Goal: Task Accomplishment & Management: Manage account settings

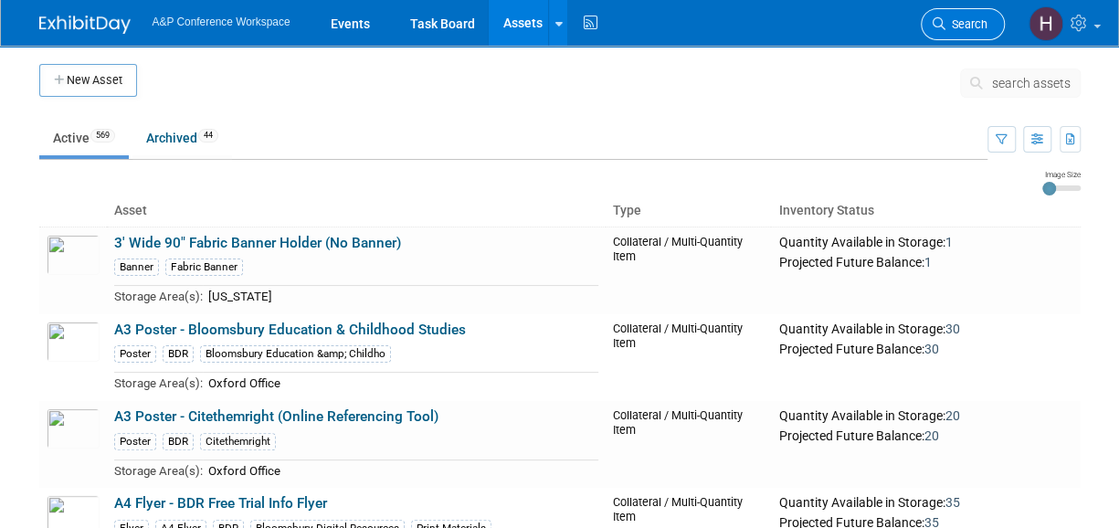
click at [955, 27] on span "Search" at bounding box center [966, 24] width 42 height 14
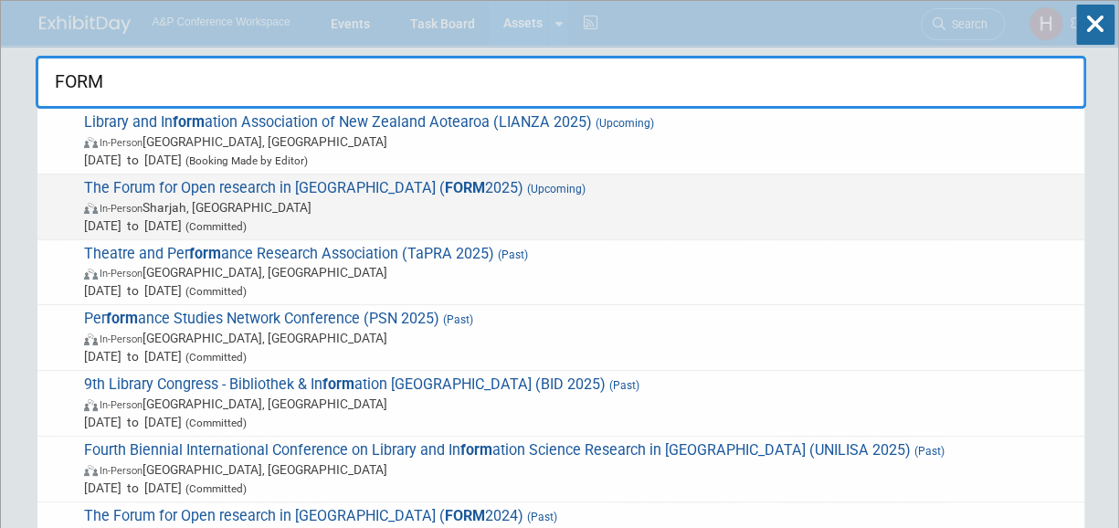
type input "FORM"
click at [670, 189] on span "The Forum for Open research in MENA ( FORM 2025) (Upcoming) In-Person Sharjah, …" at bounding box center [577, 207] width 996 height 56
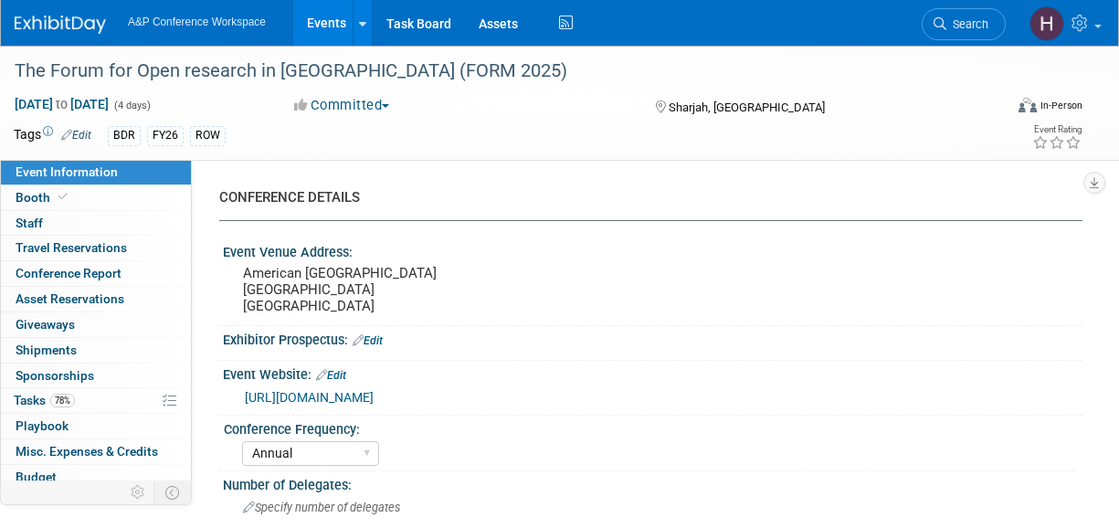
select select "Annual"
select select "Level 3"
select select "Program Advert"
select select "Libraries"
select select "Bloomsbury Digital Resources"
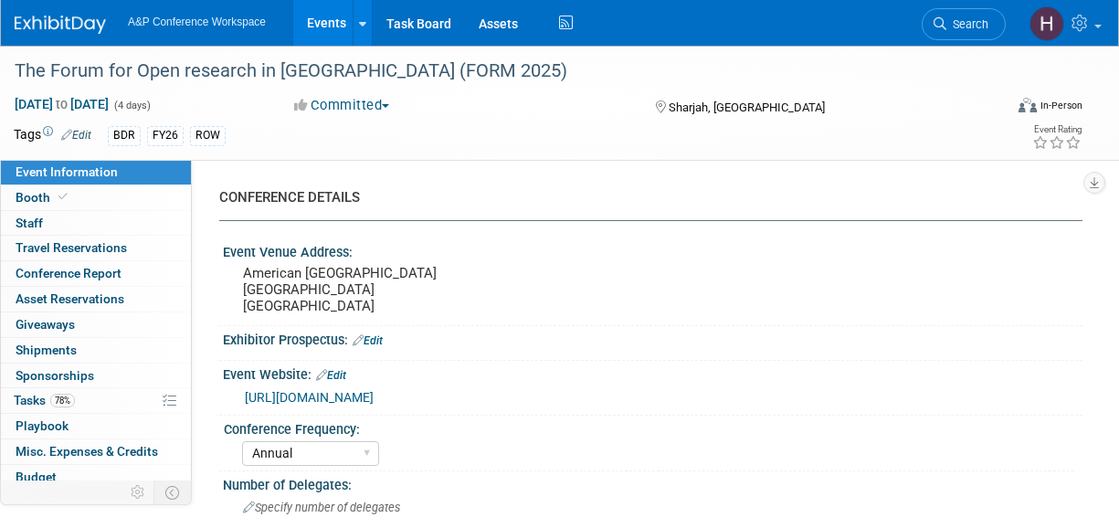
select select "Hannah Siegel"
select select "Phoebe Murphy-Dunn"
select select "Michelle Kelly"
select select "Open Access Awareness​"
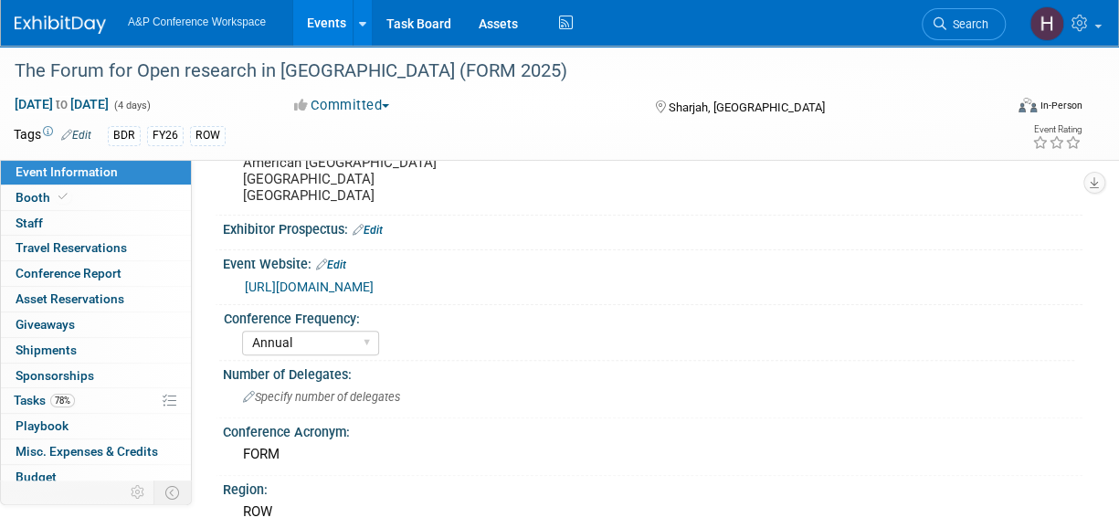
scroll to position [119, 0]
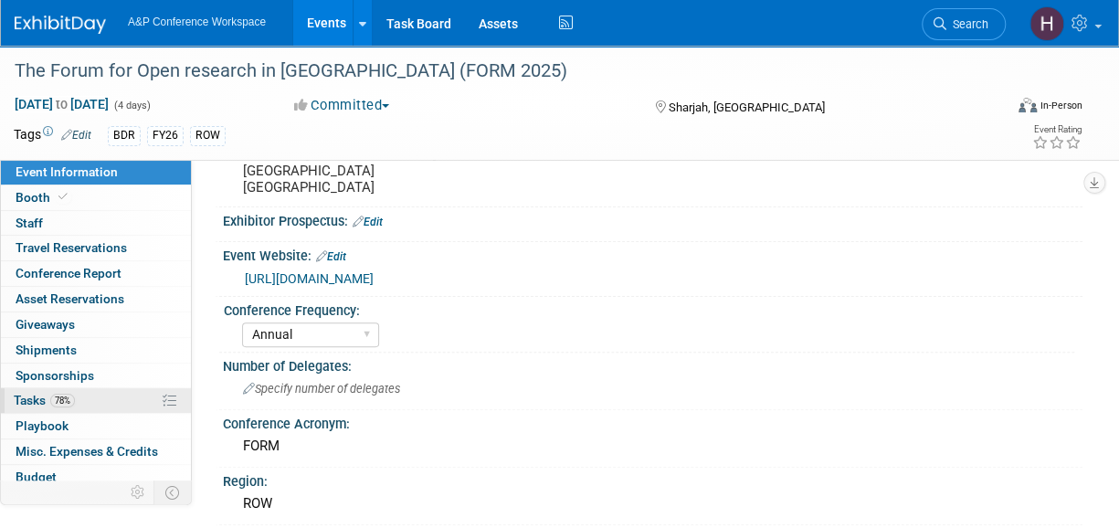
click at [115, 392] on link "78% Tasks 78%" at bounding box center [96, 400] width 190 height 25
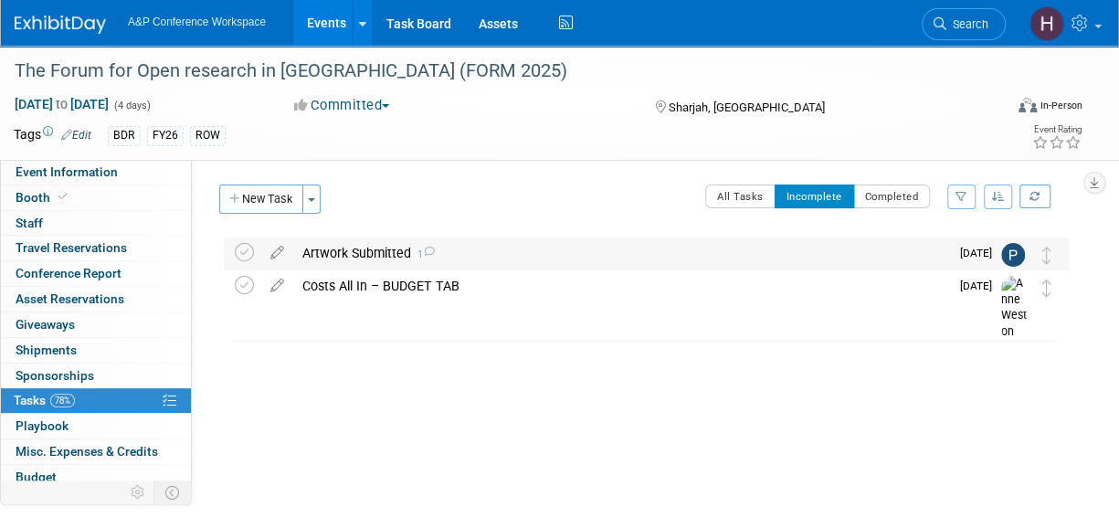
click at [405, 259] on div "Artwork Submitted 1" at bounding box center [621, 252] width 656 height 31
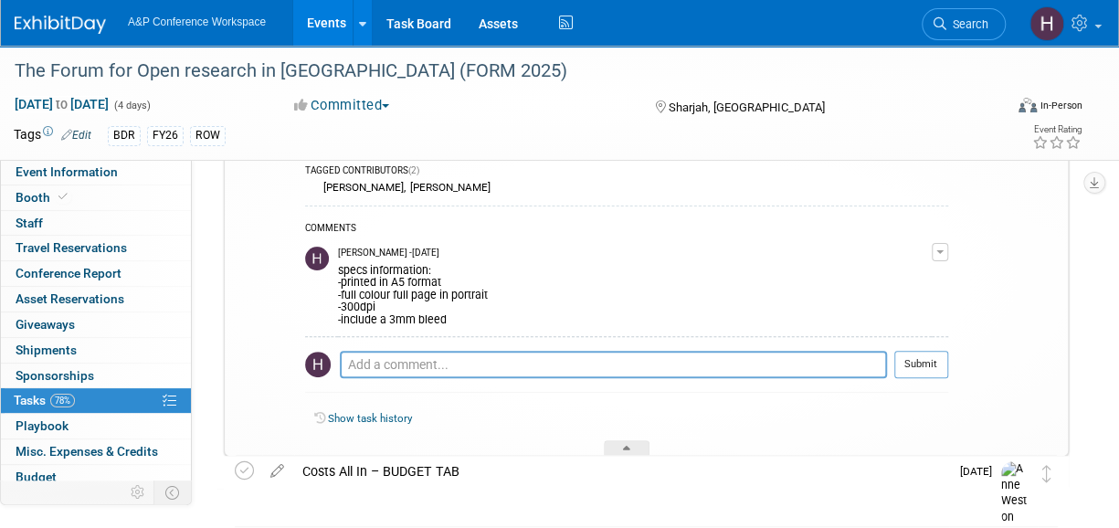
scroll to position [131, 0]
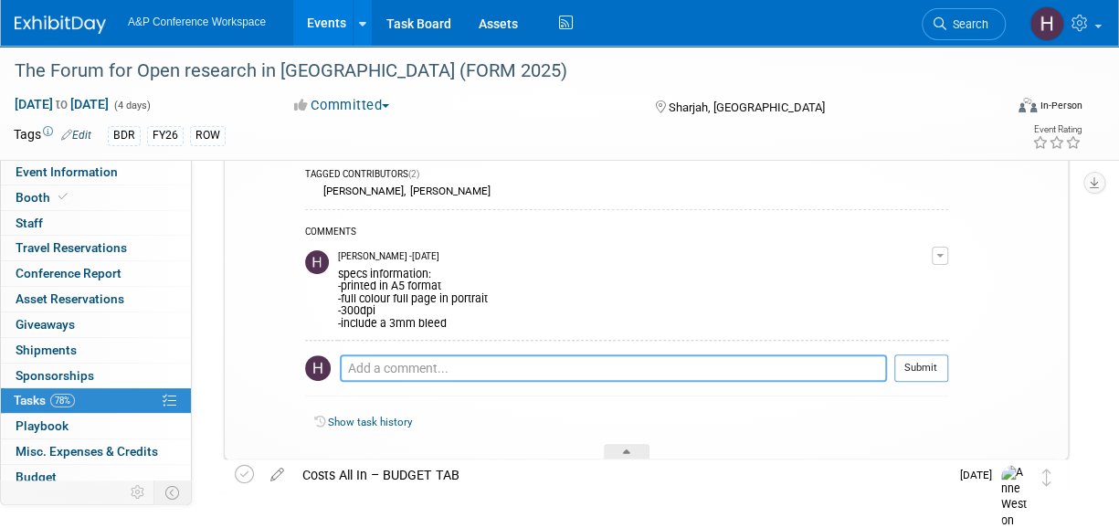
click at [404, 372] on textarea at bounding box center [613, 367] width 547 height 27
type textarea "h"
type textarea "Hard deadline: 9/26"
click at [931, 365] on button "Submit" at bounding box center [921, 367] width 54 height 27
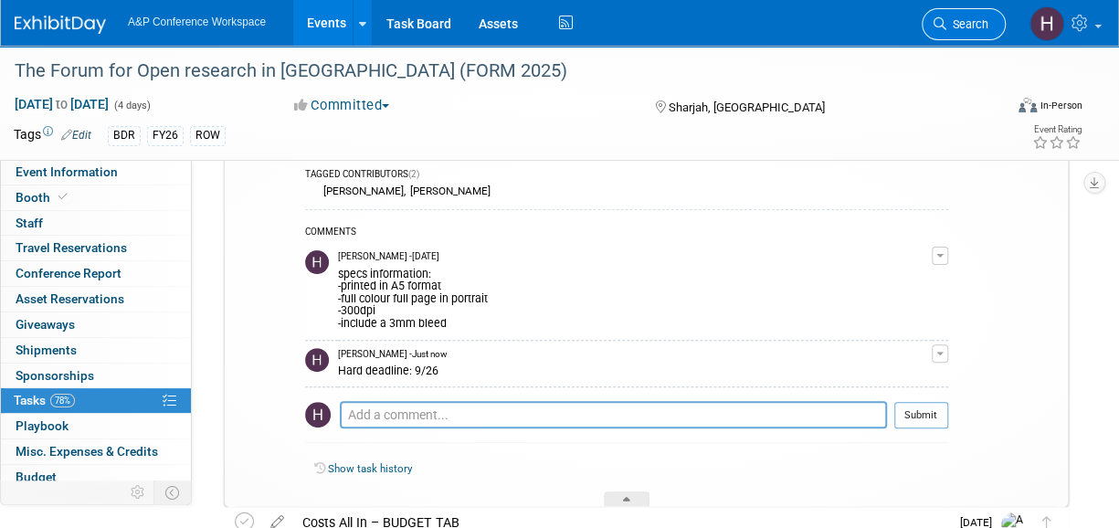
click at [949, 32] on link "Search" at bounding box center [963, 24] width 84 height 32
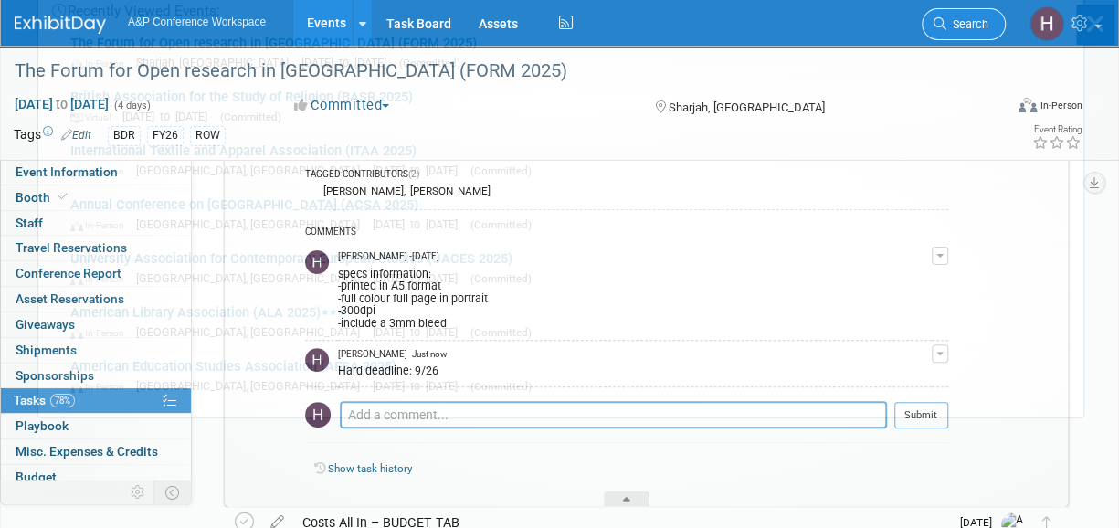
scroll to position [0, 0]
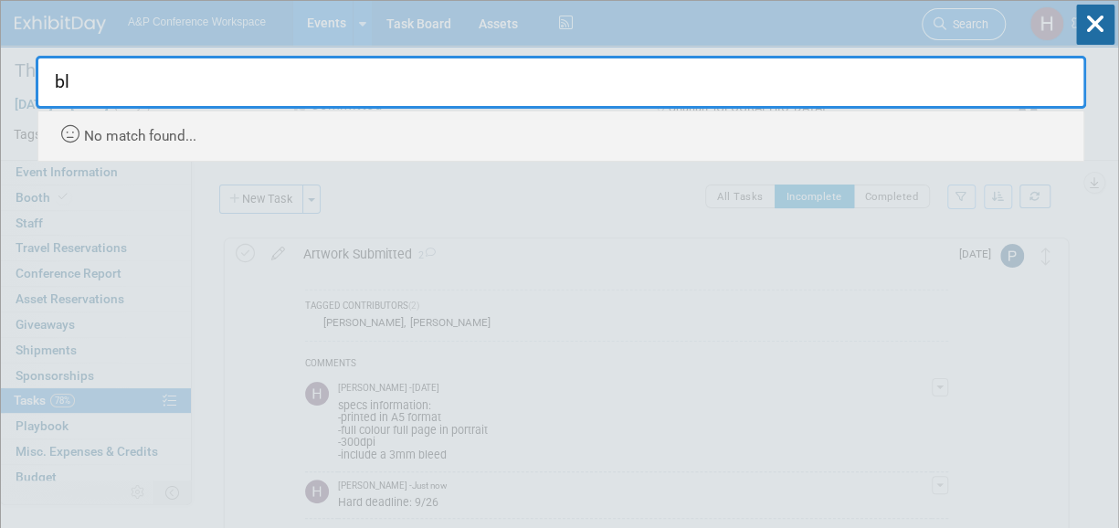
type input "b"
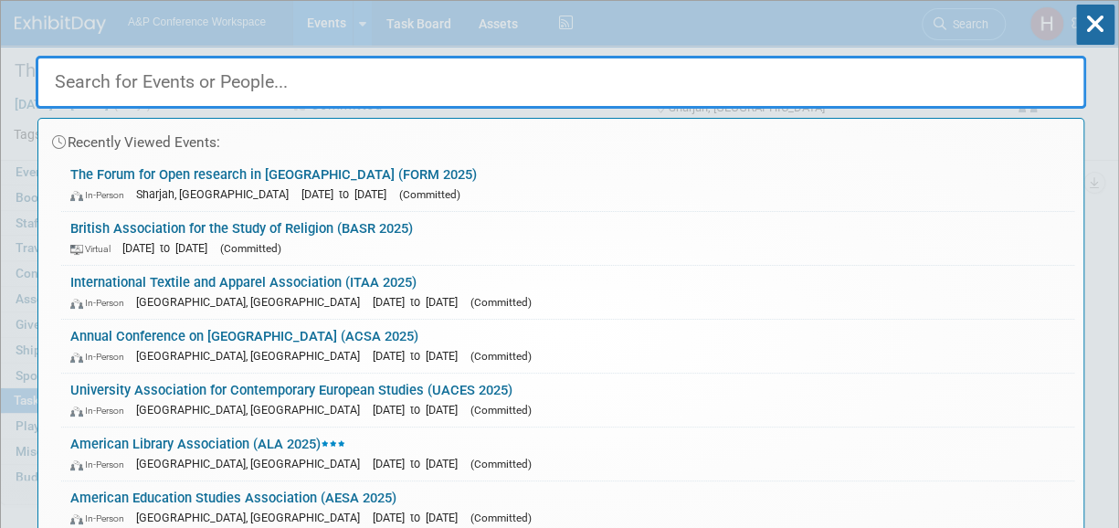
click at [480, 26] on div "Recently Viewed Events: The Forum for Open research in MENA (FORM 2025) In-Pers…" at bounding box center [561, 275] width 1050 height 549
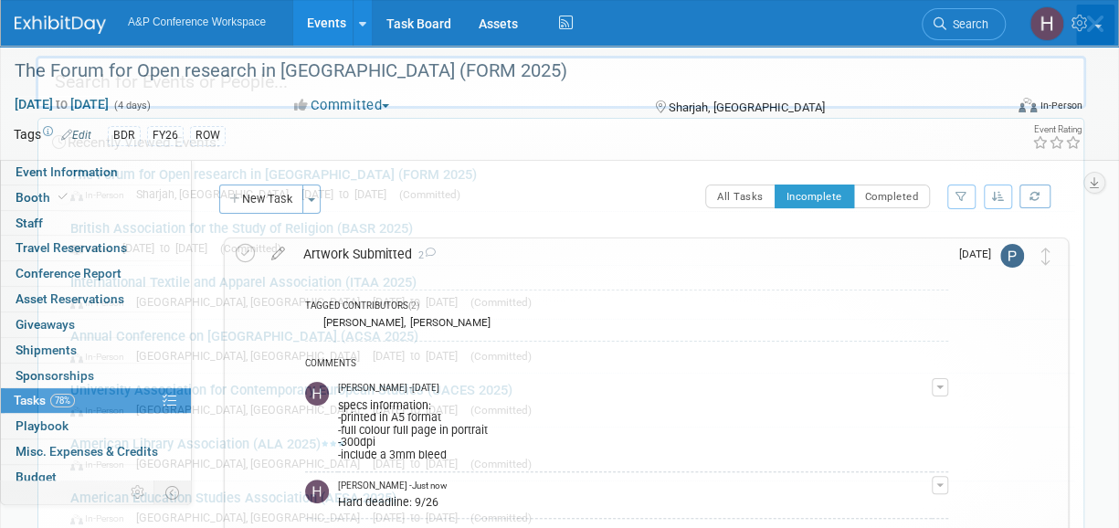
click at [509, 26] on div "Recently Viewed Events: The Forum for Open research in MENA (FORM 2025) In-Pers…" at bounding box center [561, 275] width 1050 height 549
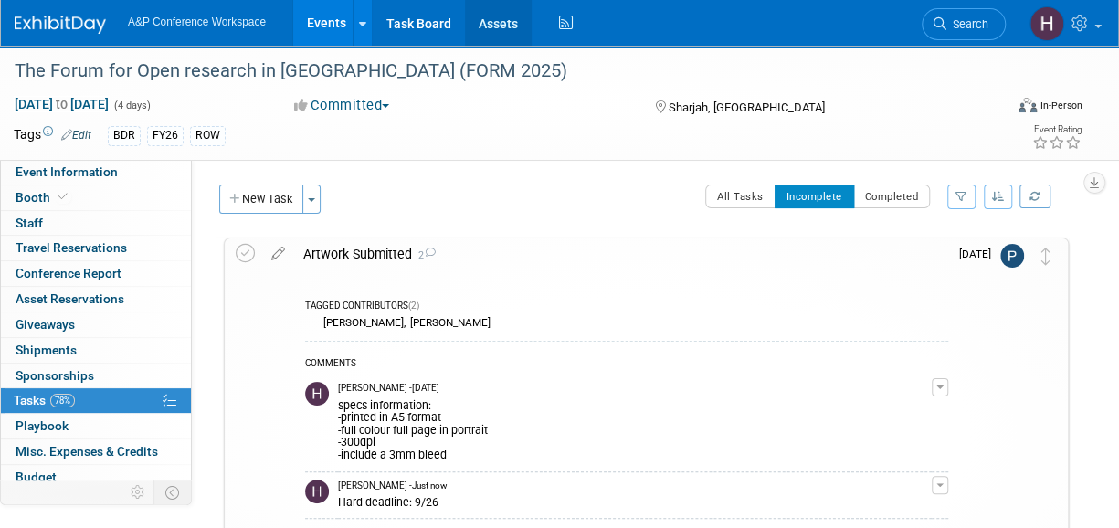
click at [497, 21] on link "Assets" at bounding box center [498, 23] width 67 height 46
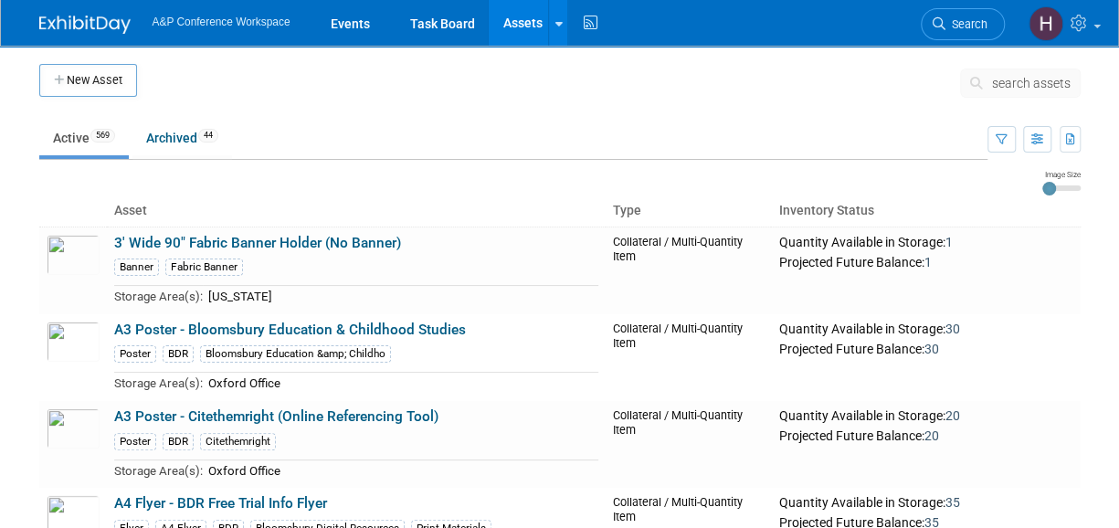
click at [1001, 83] on span "search assets" at bounding box center [1031, 83] width 79 height 15
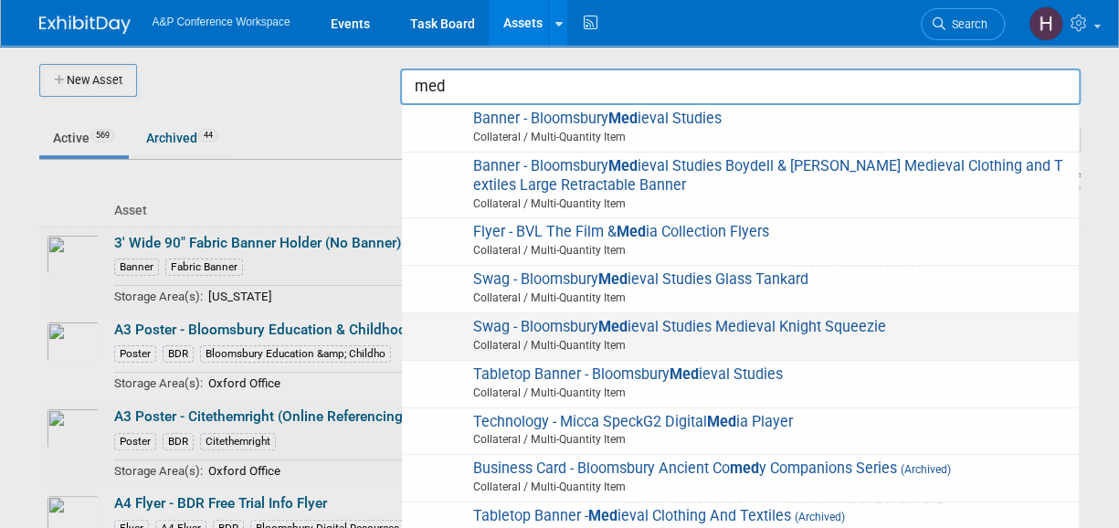
click at [752, 346] on span "Collateral / Multi-Quantity Item" at bounding box center [742, 345] width 653 height 16
type input "Swag - Bloomsbury Medieval Studies Medieval Knight Squeezie"
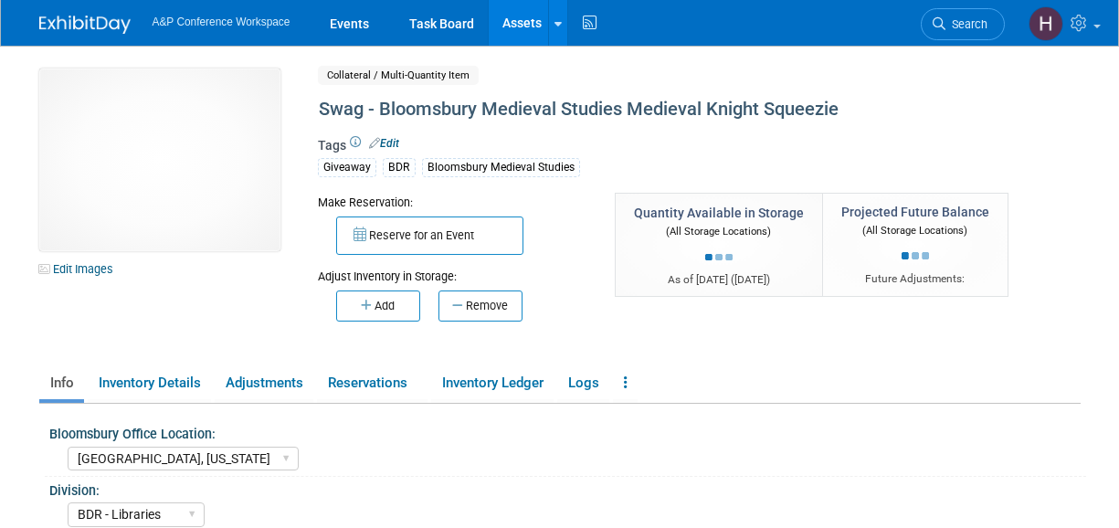
select select "[GEOGRAPHIC_DATA], [US_STATE]"
select select "BDR - Libraries"
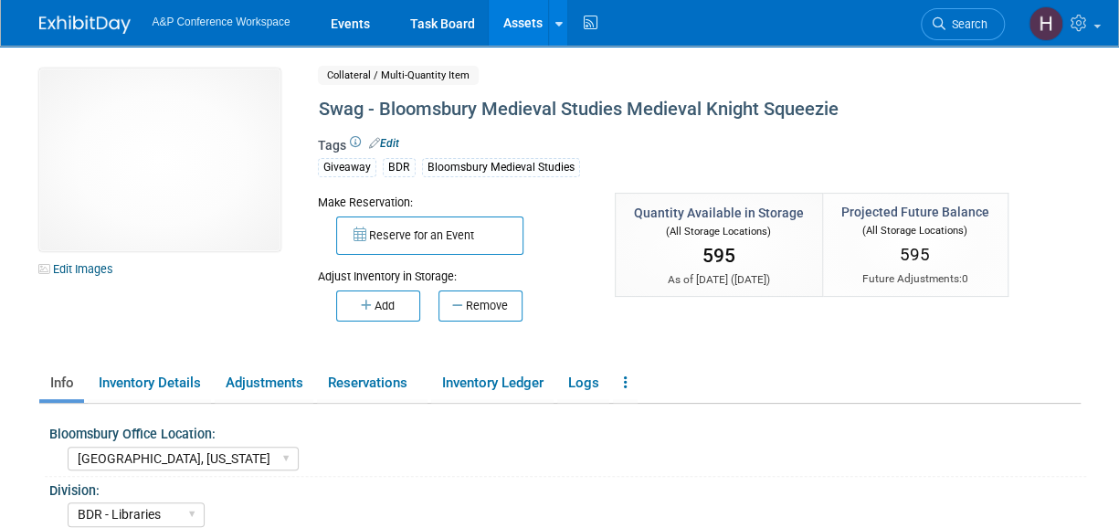
click at [541, 19] on link "Assets" at bounding box center [521, 23] width 67 height 46
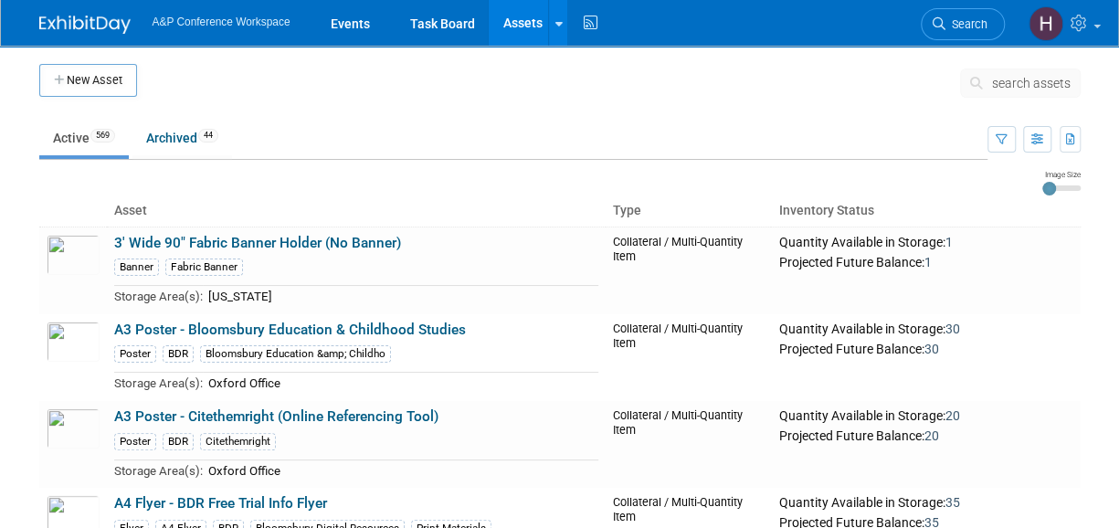
click at [992, 90] on button "search assets" at bounding box center [1020, 82] width 121 height 29
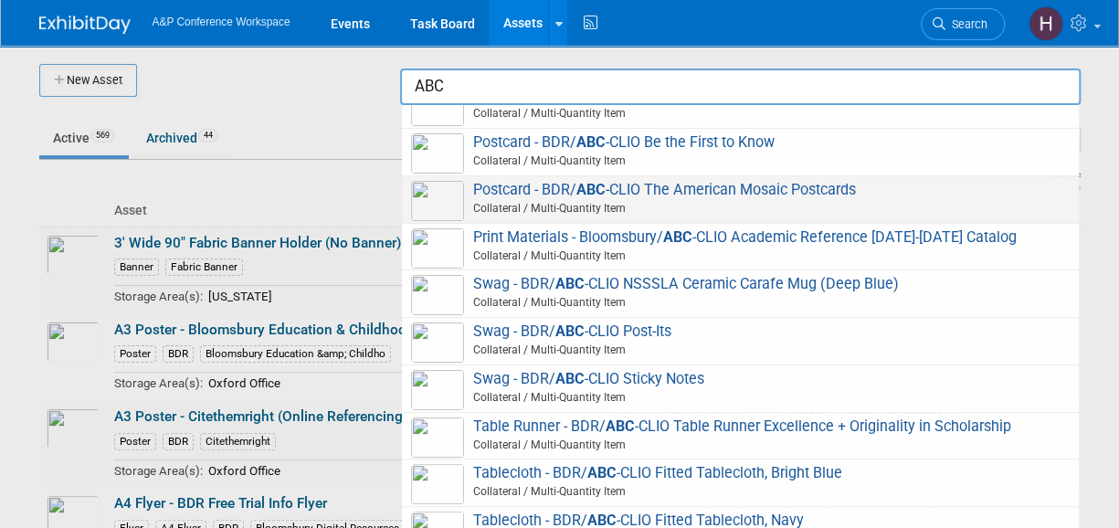
scroll to position [1186, 0]
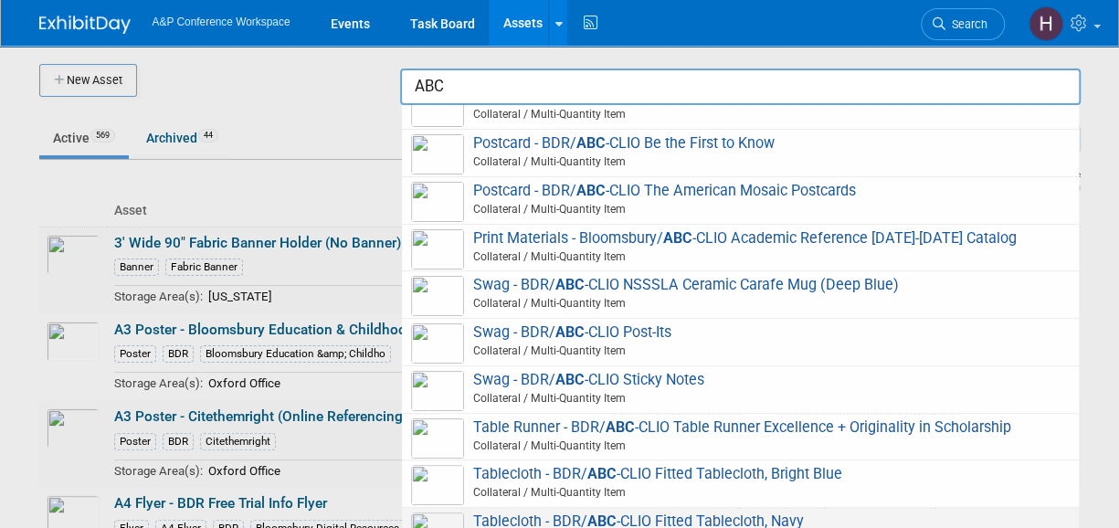
type input "ABC"
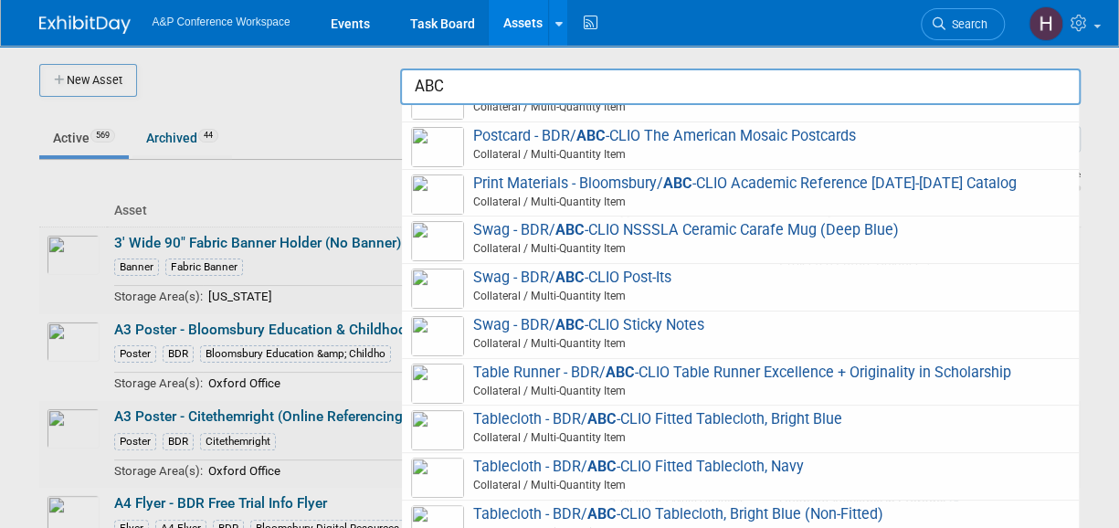
scroll to position [1269, 0]
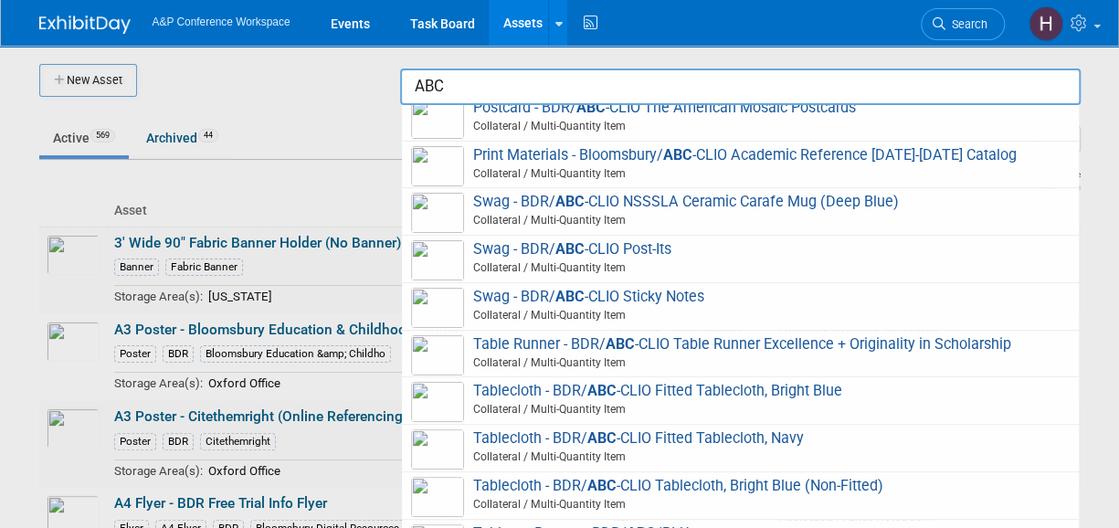
drag, startPoint x: 469, startPoint y: 93, endPoint x: 393, endPoint y: 68, distance: 80.6
click at [393, 68] on body "A&P Conference Workspace Events Task Board Assets New Asset Search Assets Bulk …" at bounding box center [559, 264] width 1119 height 528
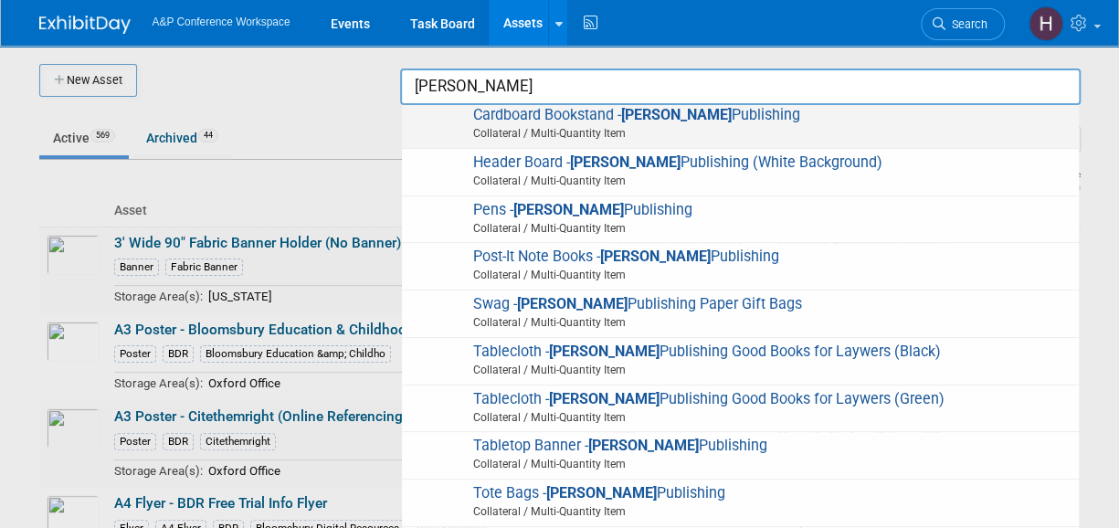
scroll to position [194, 0]
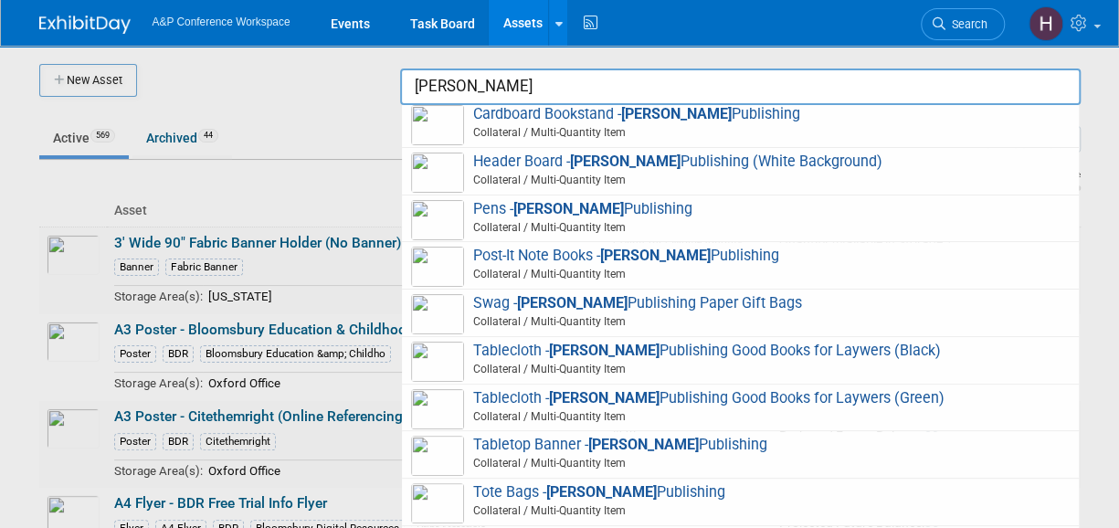
type input "hart"
click at [115, 23] on img at bounding box center [84, 25] width 91 height 18
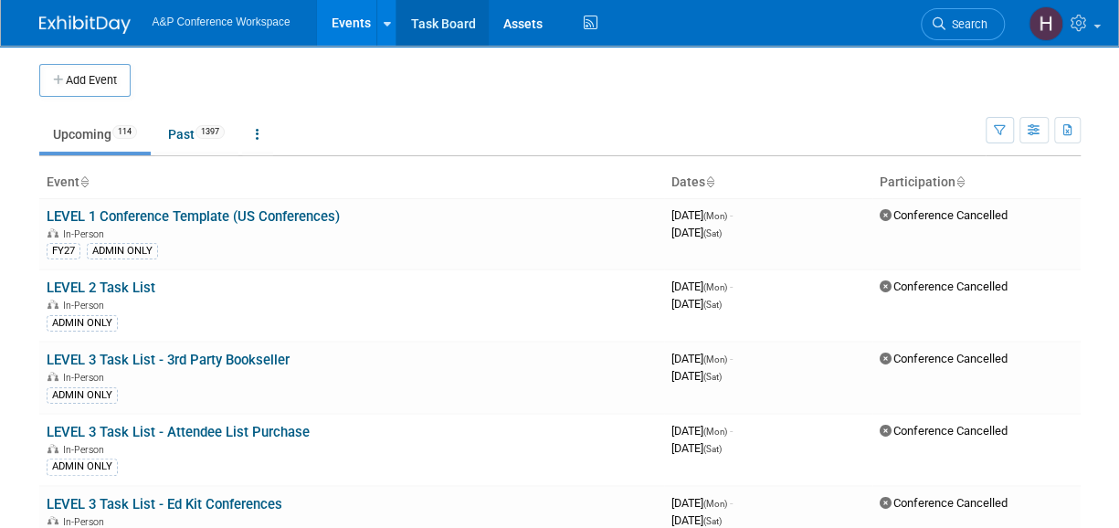
click at [458, 23] on link "Task Board" at bounding box center [442, 23] width 92 height 46
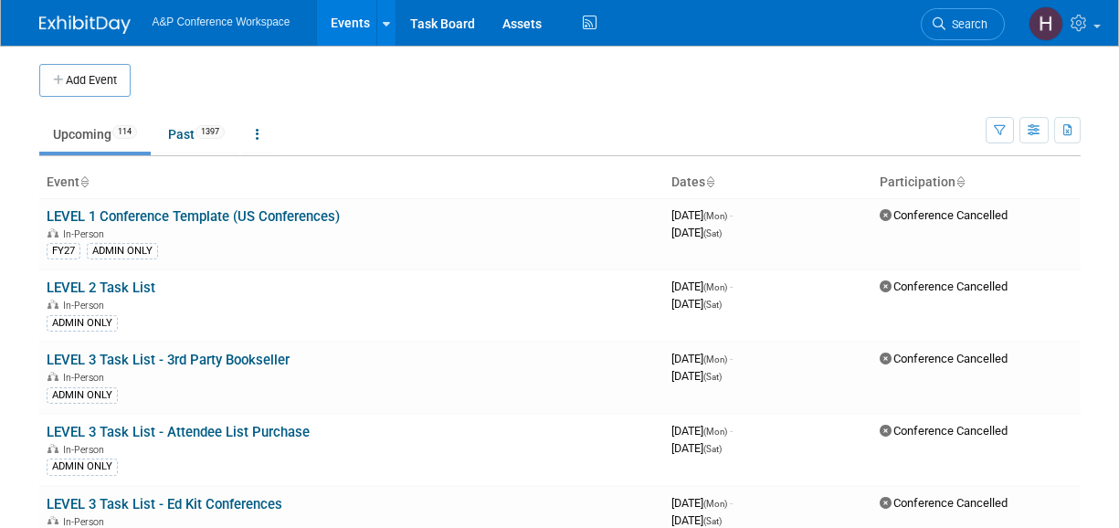
click at [948, 16] on link "Search" at bounding box center [962, 24] width 84 height 32
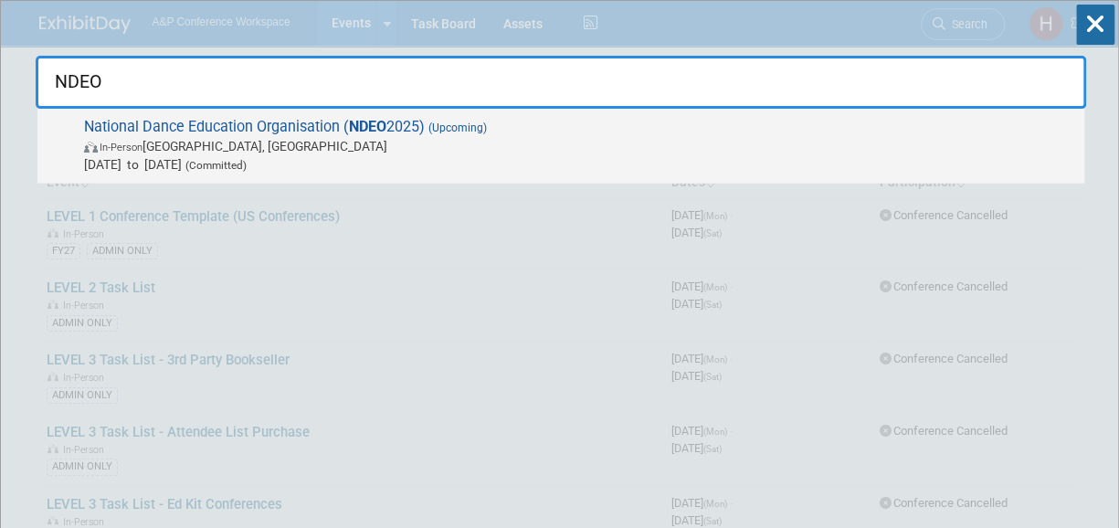
type input "NDEO"
click at [836, 145] on span "In-Person Detroit, MI" at bounding box center [579, 146] width 991 height 18
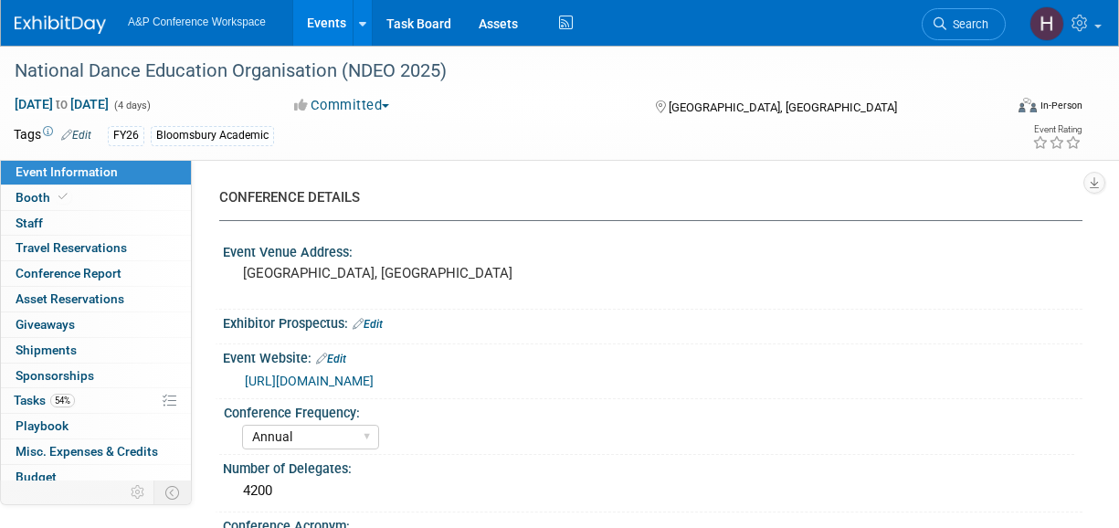
select select "Annual"
select select "Level 2"
select select "In-Person Booth"
select select "Drama & Performance Studies"
select select "Methuen Drama"
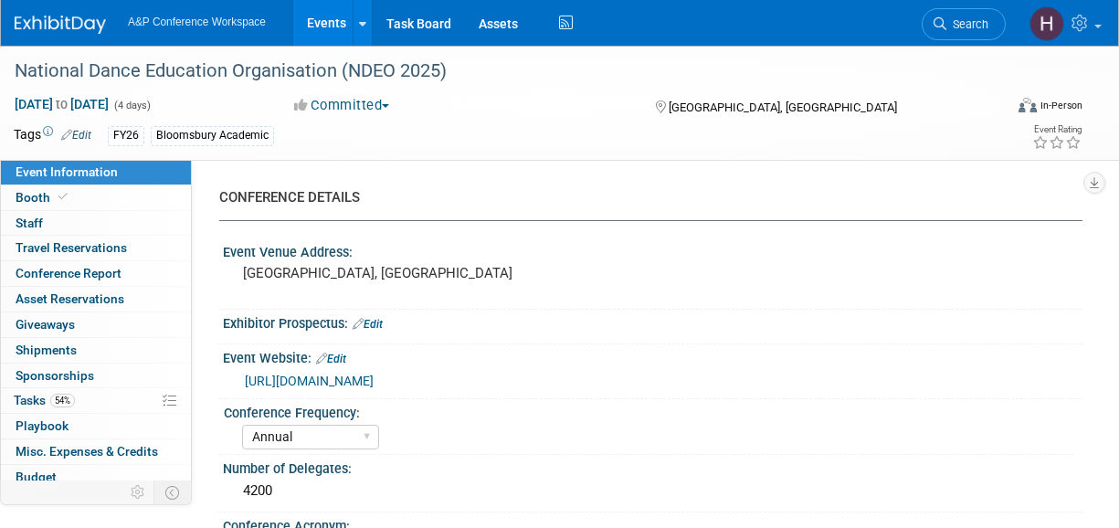
select select "[PERSON_NAME]"
select select "Networking/Commissioning"
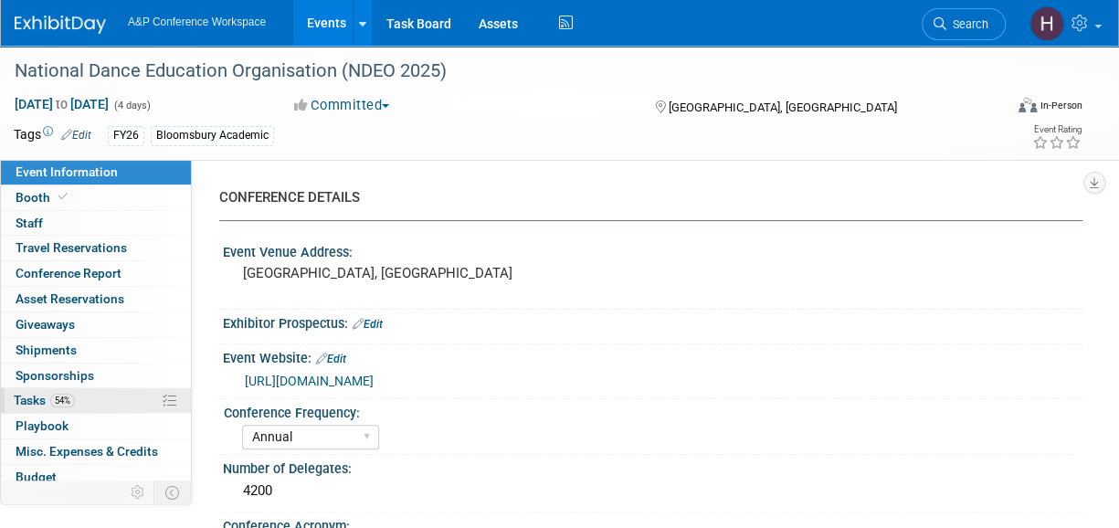
click at [98, 388] on link "54% Tasks 54%" at bounding box center [96, 400] width 190 height 25
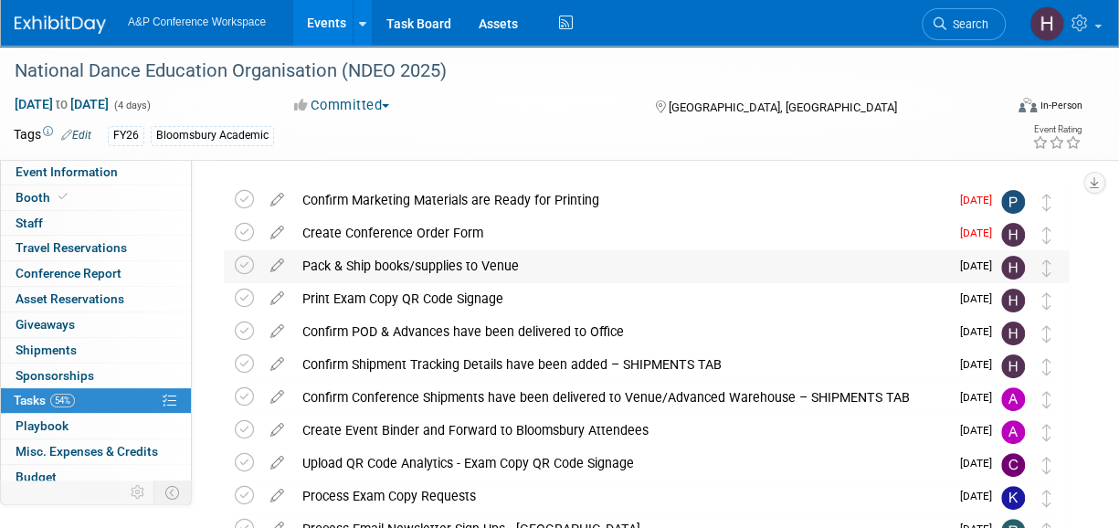
scroll to position [55, 0]
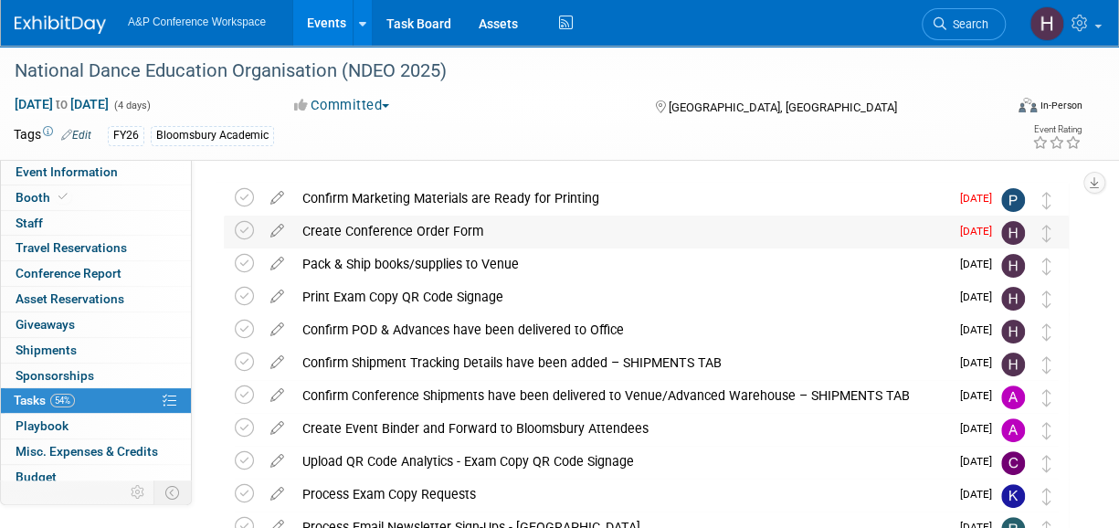
click at [442, 240] on div "Create Conference Order Form" at bounding box center [621, 230] width 656 height 31
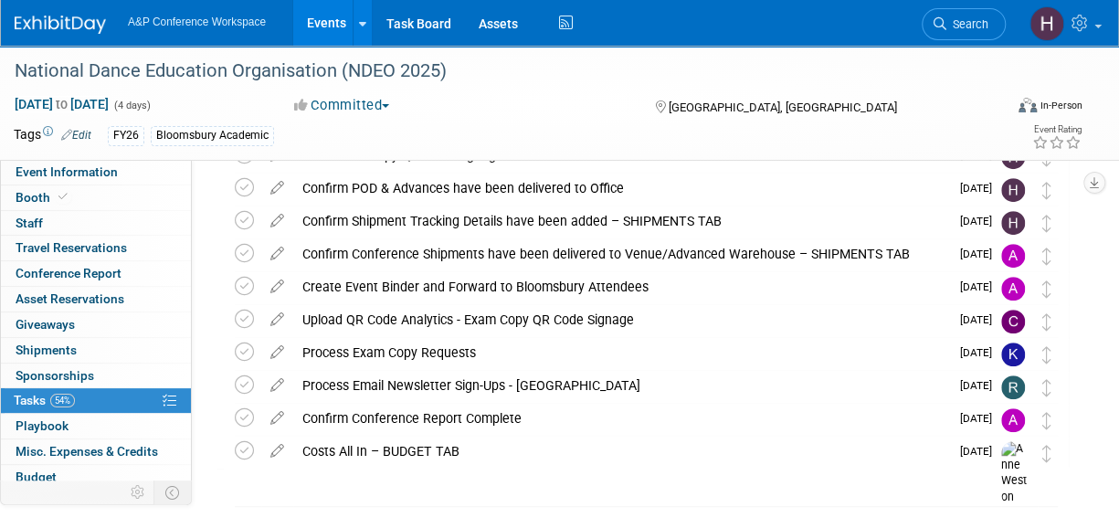
scroll to position [328, 0]
click at [70, 174] on span "Event Information" at bounding box center [67, 171] width 102 height 15
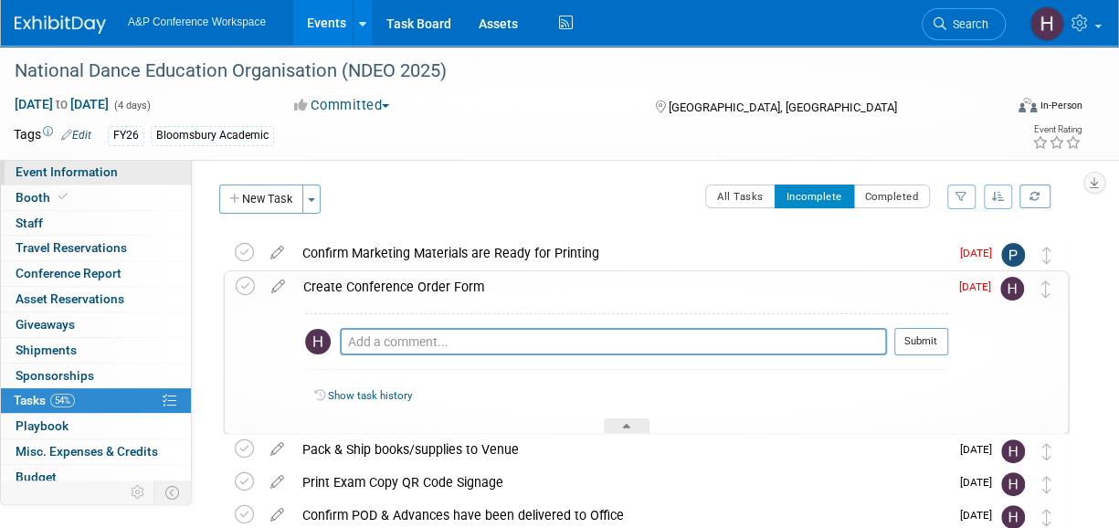
select select "Annual"
select select "Level 2"
select select "In-Person Booth"
select select "Drama & Performance Studies"
select select "Methuen Drama"
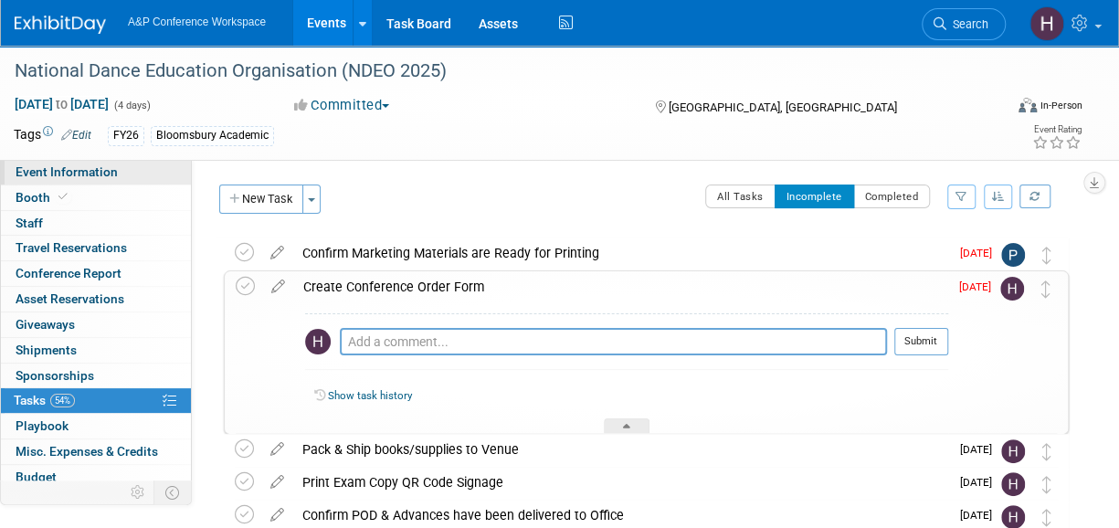
select select "[PERSON_NAME]"
select select "Networking/Commissioning"
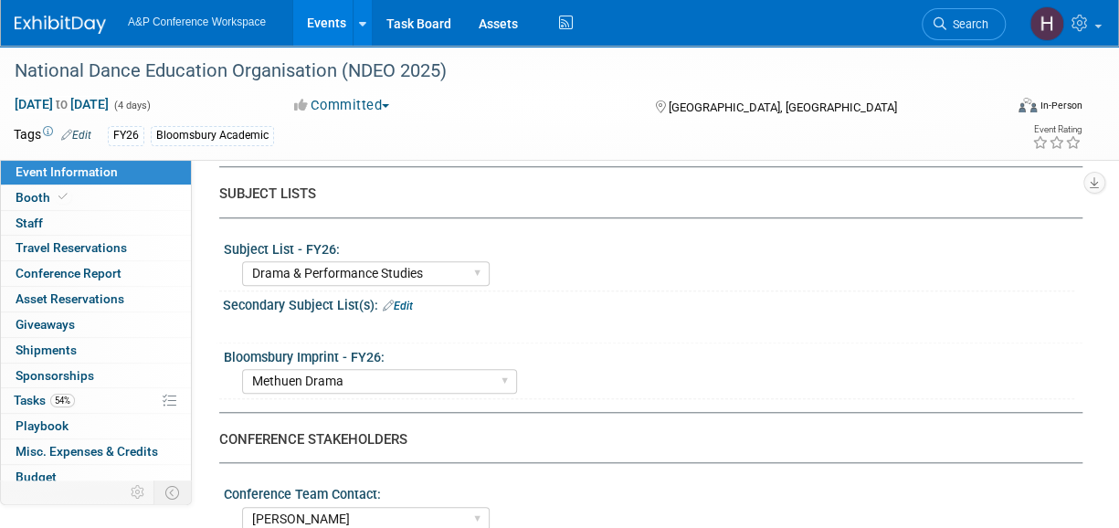
scroll to position [549, 0]
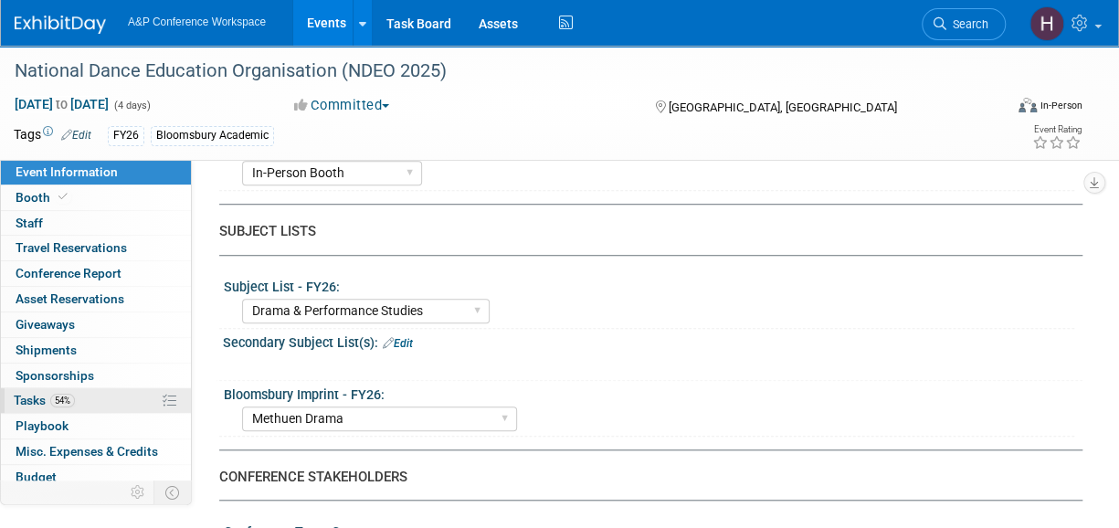
click at [81, 388] on link "54% Tasks 54%" at bounding box center [96, 400] width 190 height 25
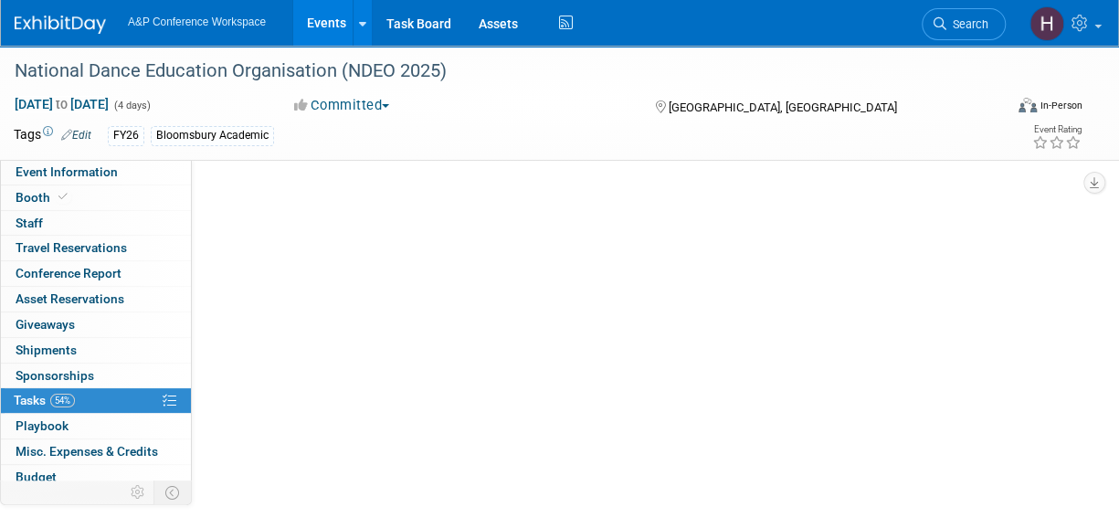
scroll to position [0, 0]
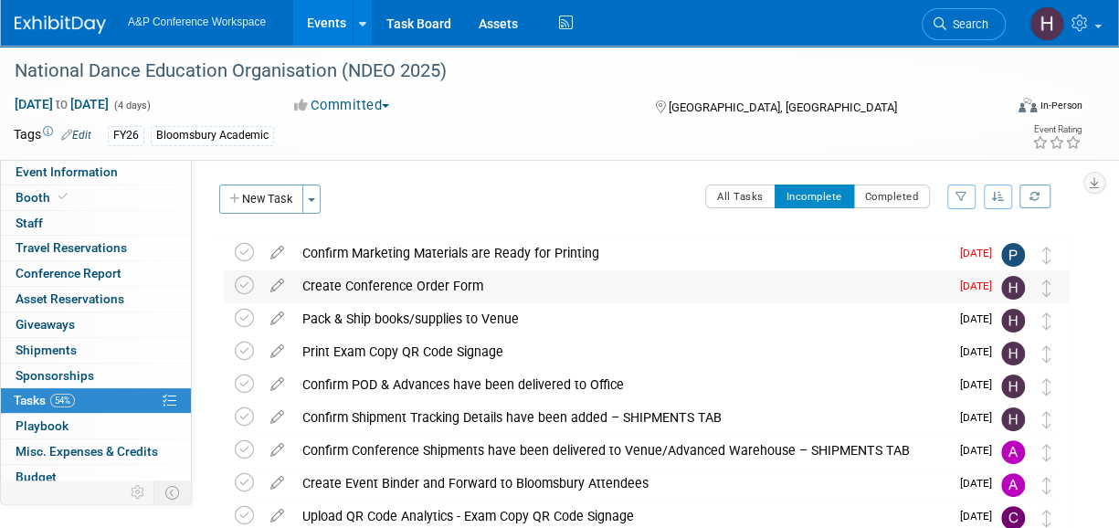
click at [343, 288] on div "Create Conference Order Form" at bounding box center [621, 285] width 656 height 31
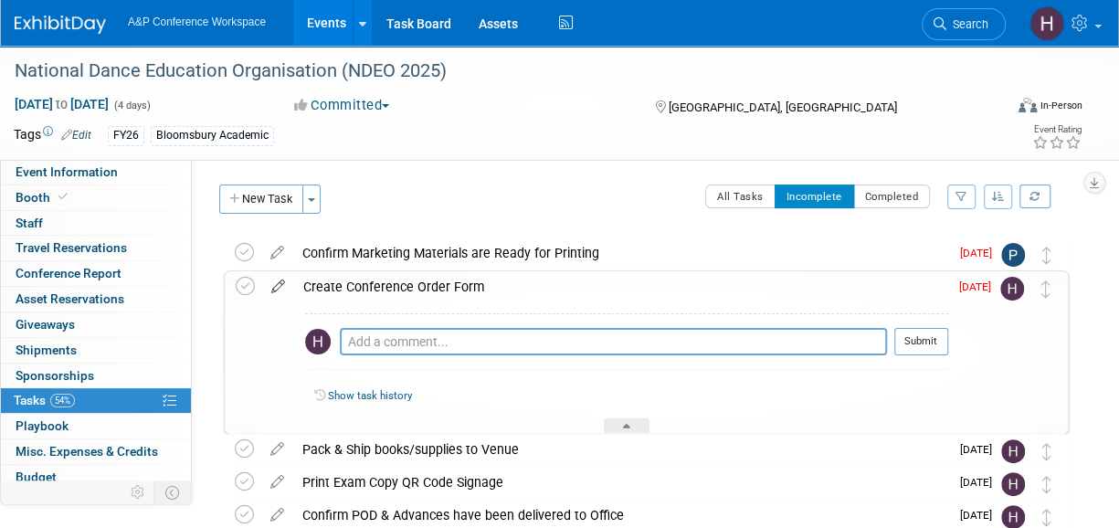
click at [279, 288] on icon at bounding box center [278, 282] width 32 height 23
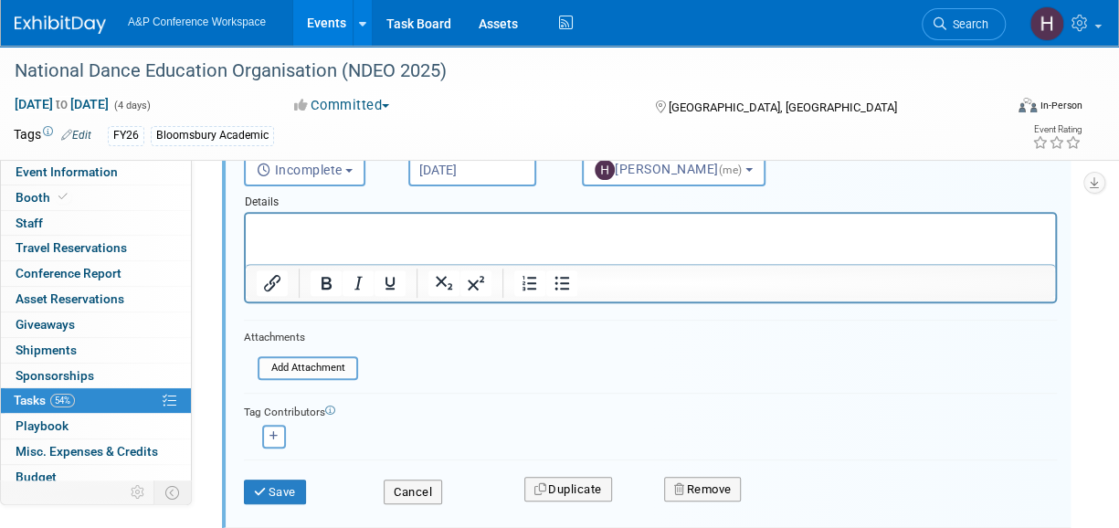
scroll to position [139, 0]
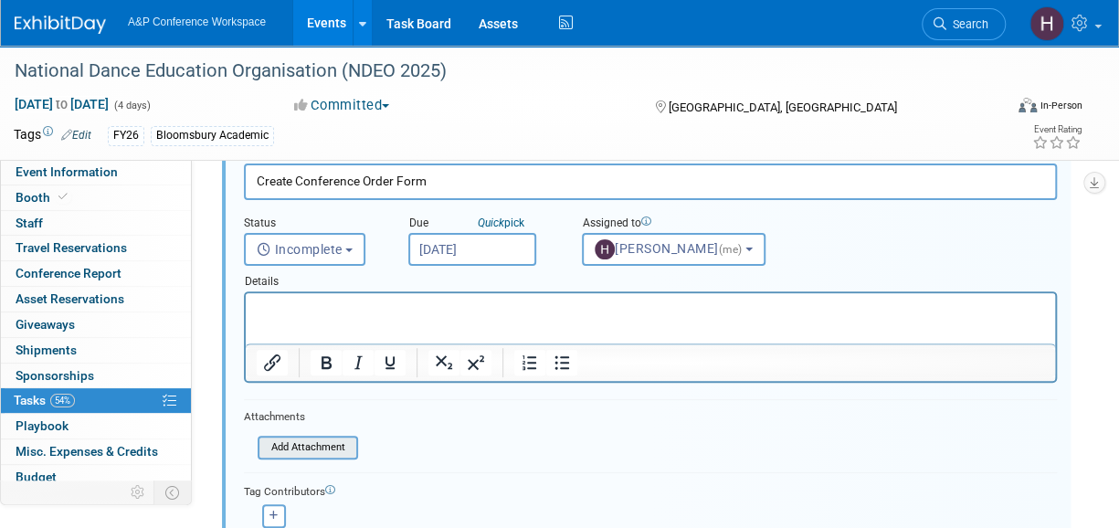
click at [320, 446] on input "file" at bounding box center [263, 447] width 186 height 20
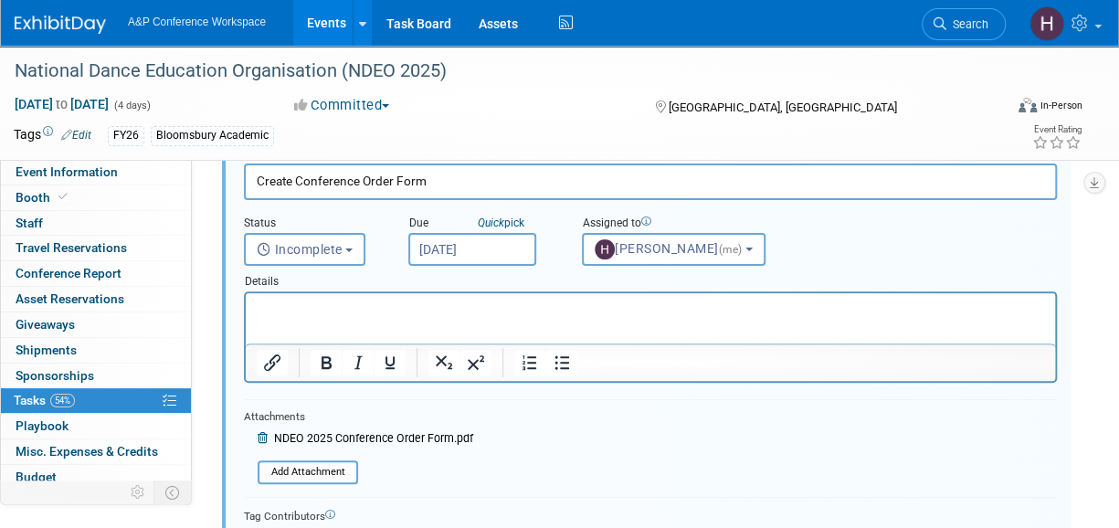
scroll to position [355, 0]
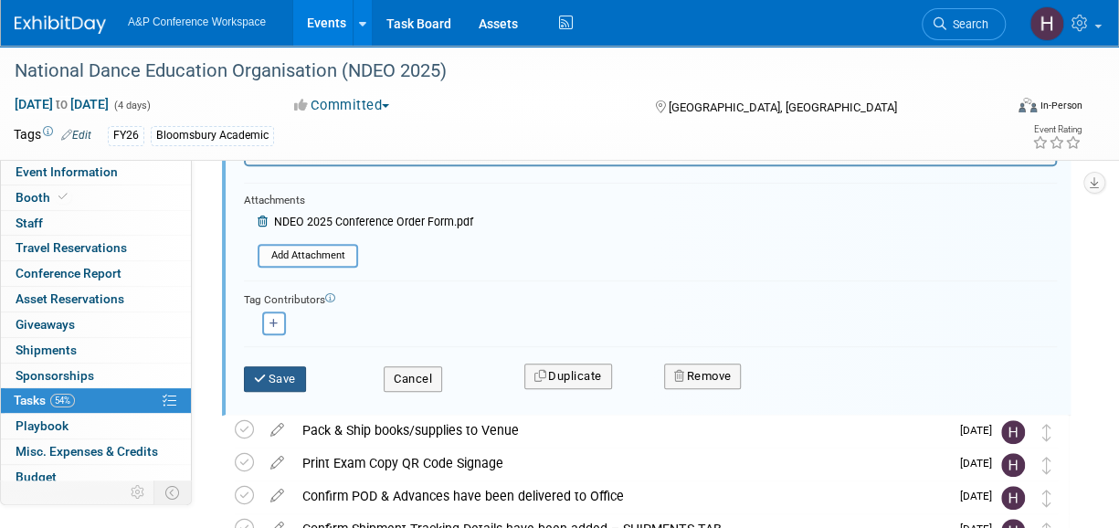
click at [280, 381] on button "Save" at bounding box center [275, 379] width 62 height 26
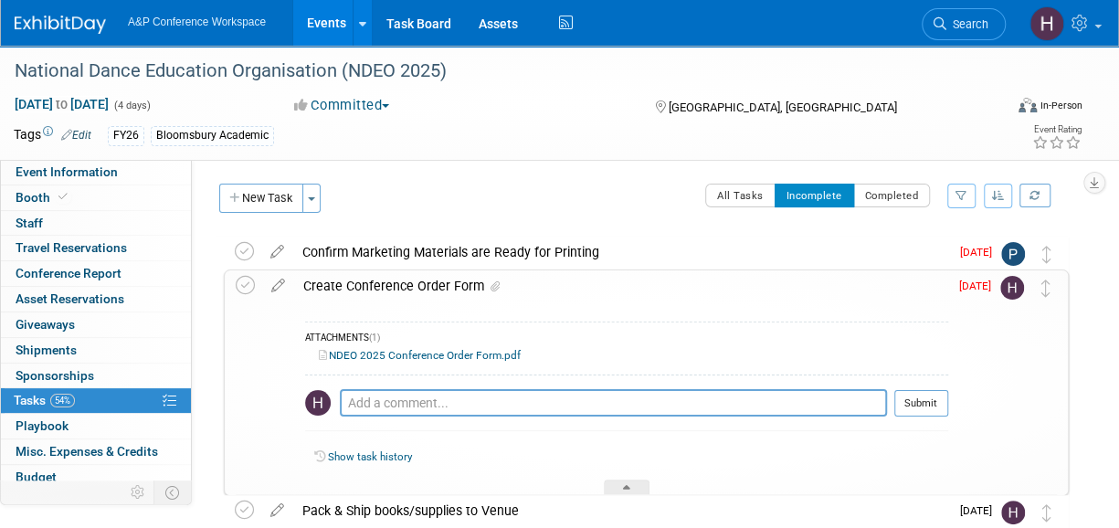
scroll to position [0, 0]
click at [236, 288] on icon at bounding box center [245, 286] width 19 height 19
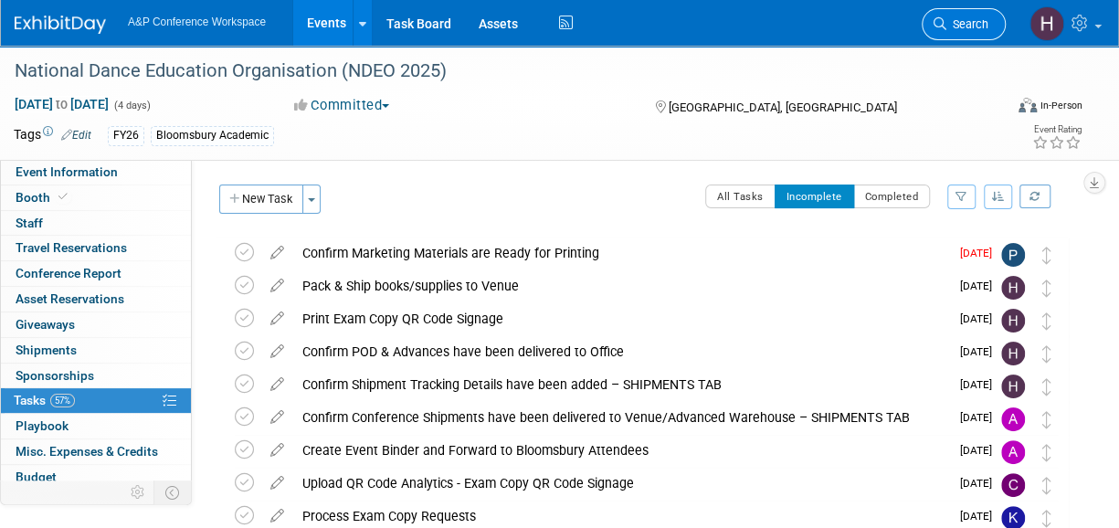
click at [935, 20] on icon at bounding box center [939, 23] width 13 height 13
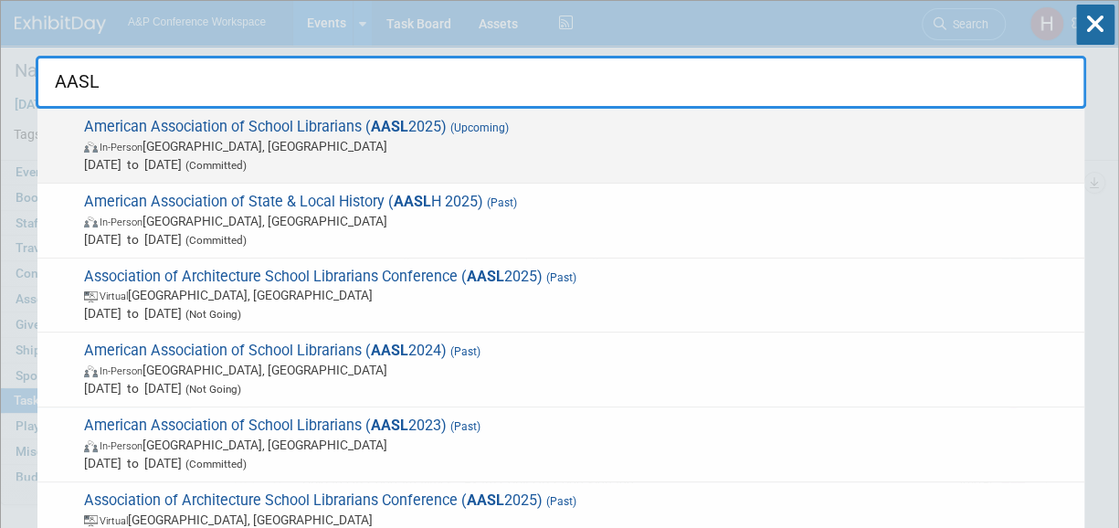
type input "AASL"
click at [710, 144] on span "In-Person St. Louis, MI" at bounding box center [579, 146] width 991 height 18
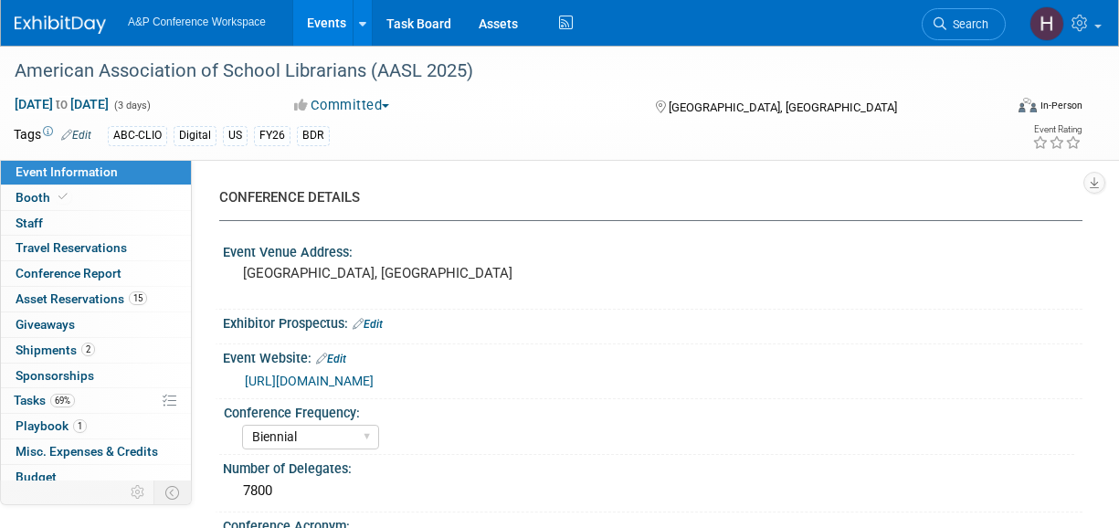
select select "Biennial"
select select "Level 1"
select select "In-Person Booth"
select select "Schools"
select select "Bloomsbury Digital Resources"
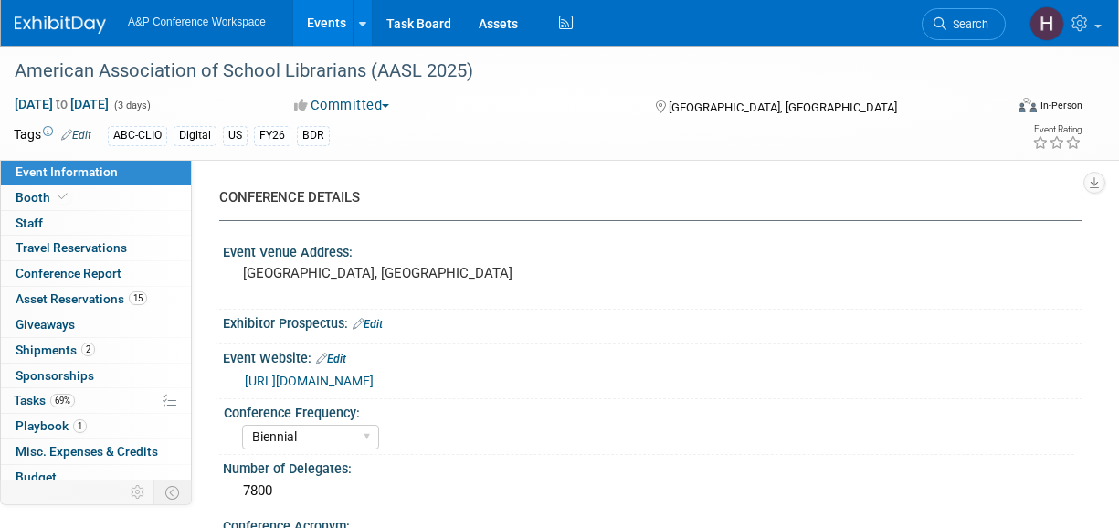
select select "[PERSON_NAME]"
select select "BDR Product Awareness and Trial Generation​"
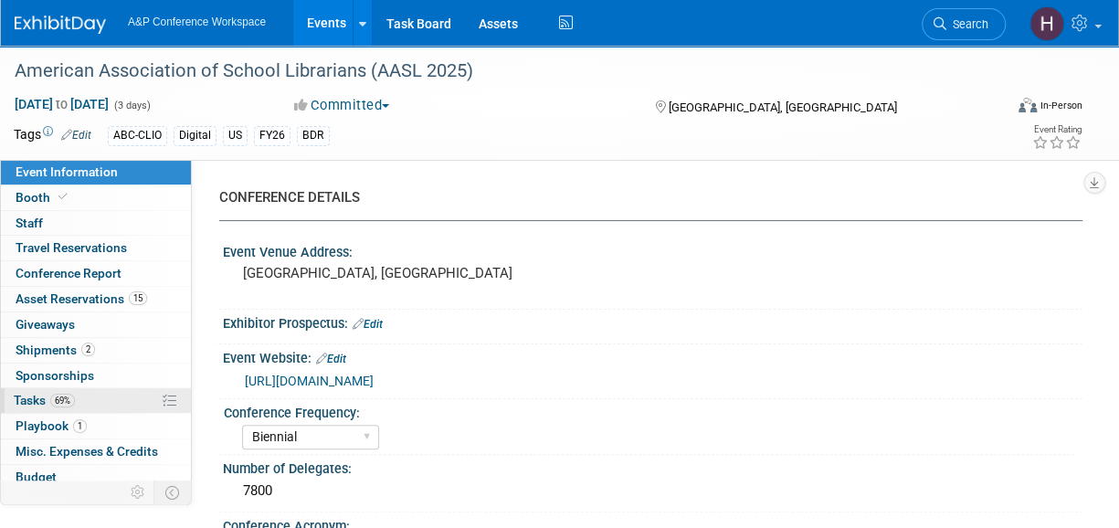
click at [91, 388] on link "69% Tasks 69%" at bounding box center [96, 400] width 190 height 25
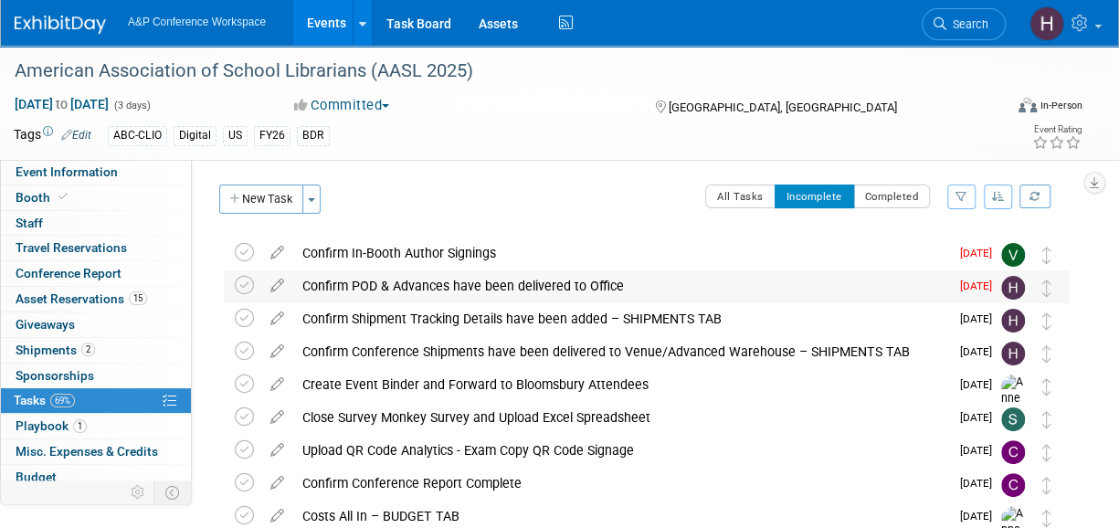
click at [302, 285] on div "Confirm POD & Advances have been delivered to Office" at bounding box center [621, 285] width 656 height 31
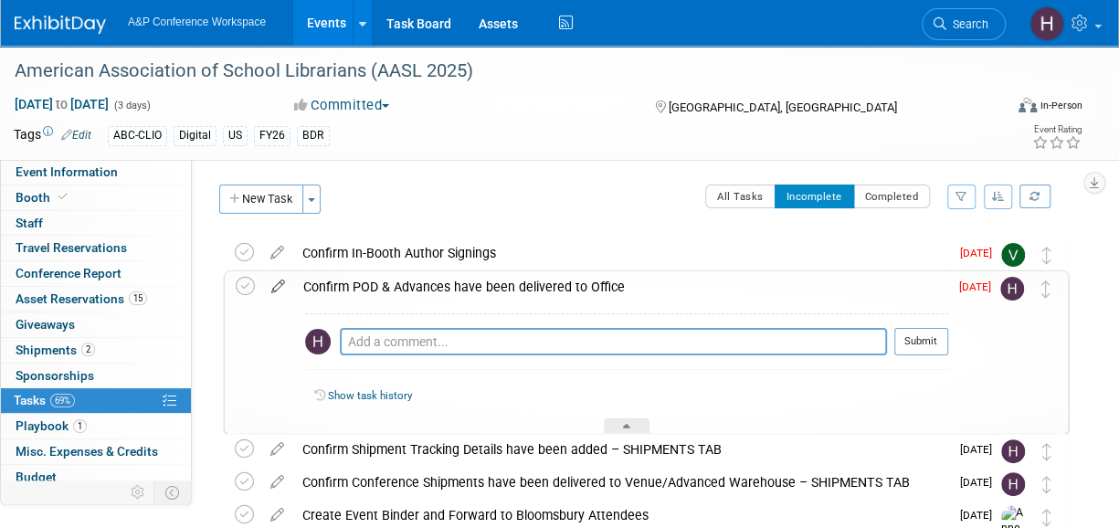
click at [275, 288] on icon at bounding box center [278, 282] width 32 height 23
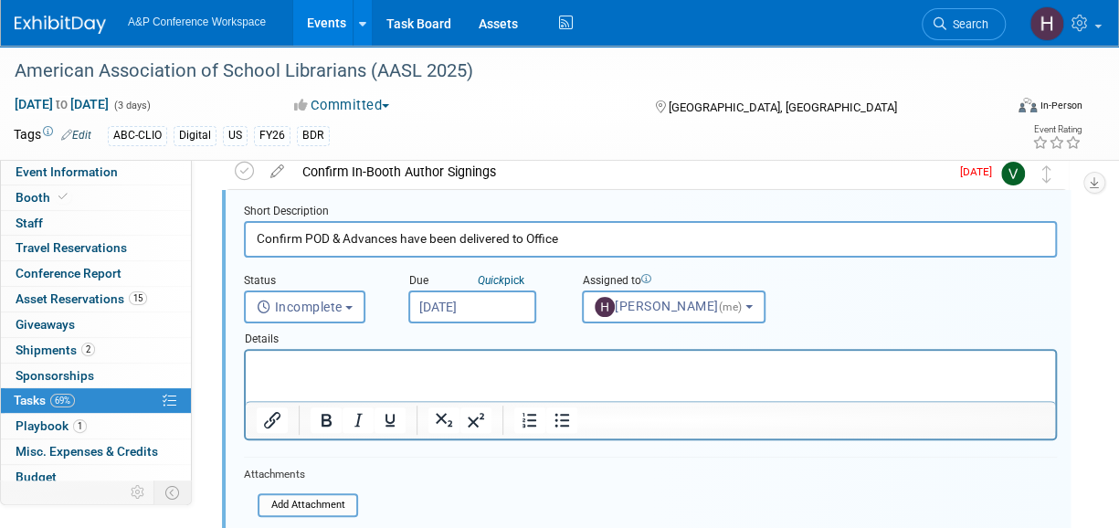
scroll to position [82, 0]
click at [458, 309] on input "[DATE]" at bounding box center [472, 305] width 128 height 33
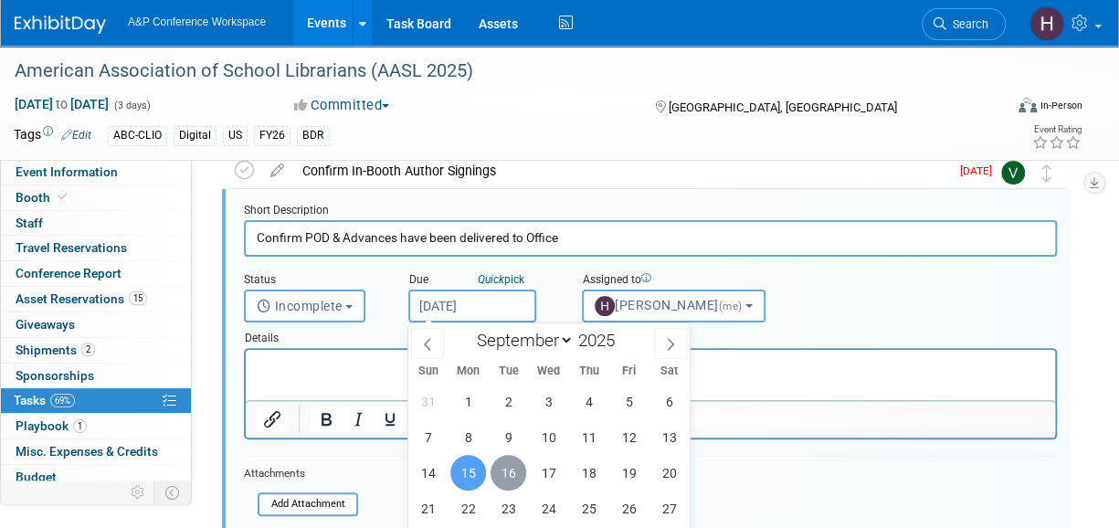
click at [504, 457] on span "16" at bounding box center [508, 473] width 36 height 36
type input "[DATE]"
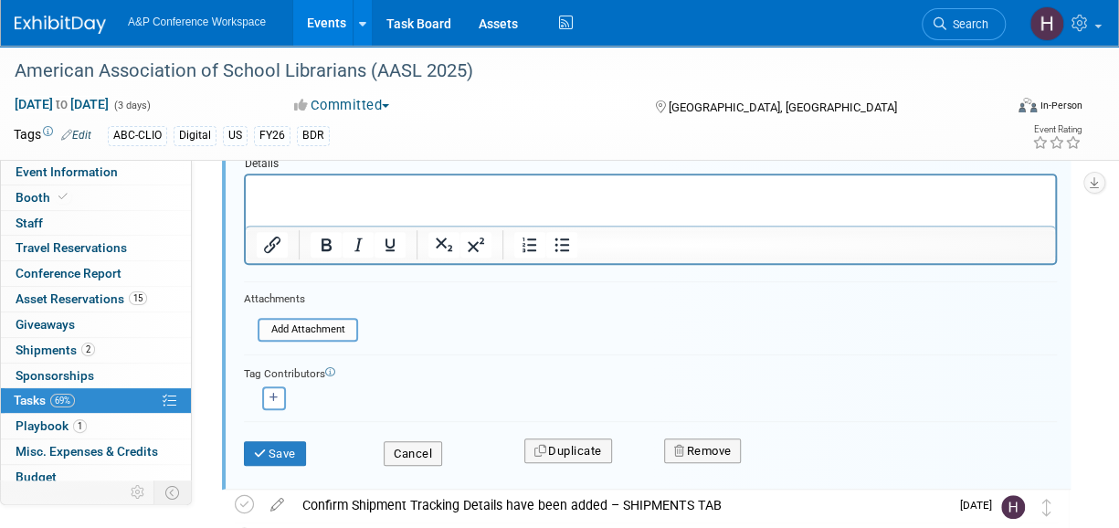
scroll to position [259, 0]
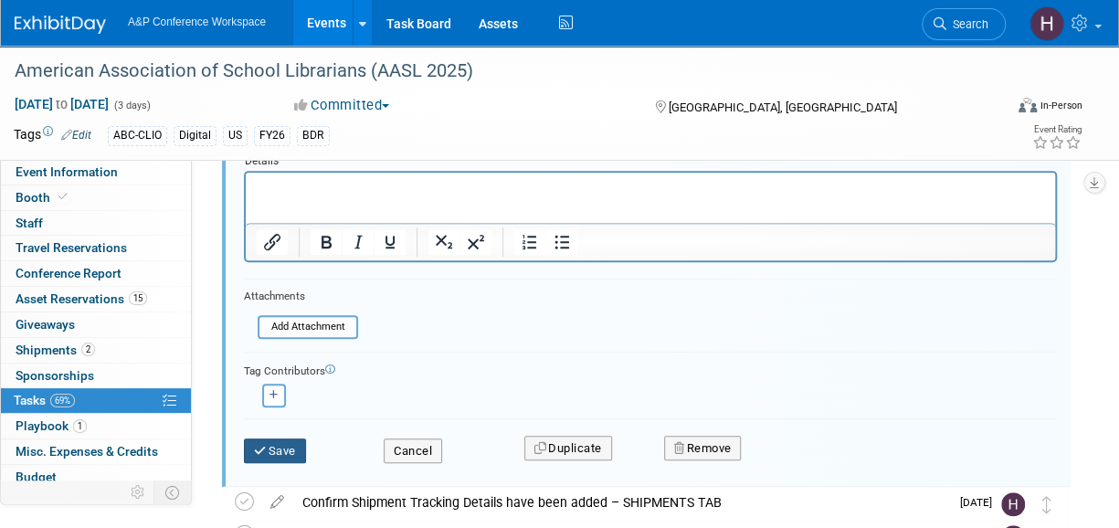
click at [278, 457] on button "Save" at bounding box center [275, 451] width 62 height 26
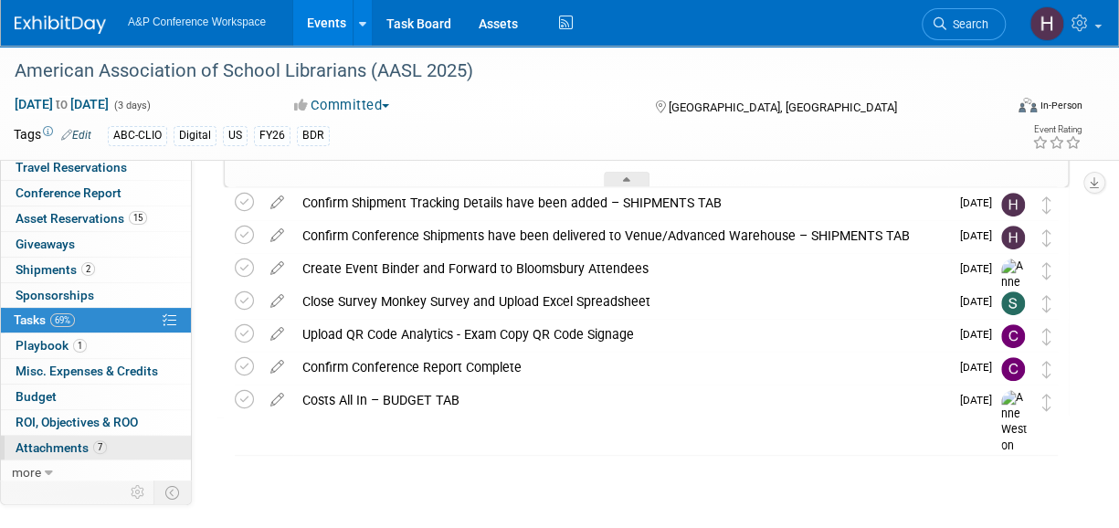
scroll to position [79, 0]
click at [128, 439] on link "7 Attachments 7" at bounding box center [96, 448] width 190 height 25
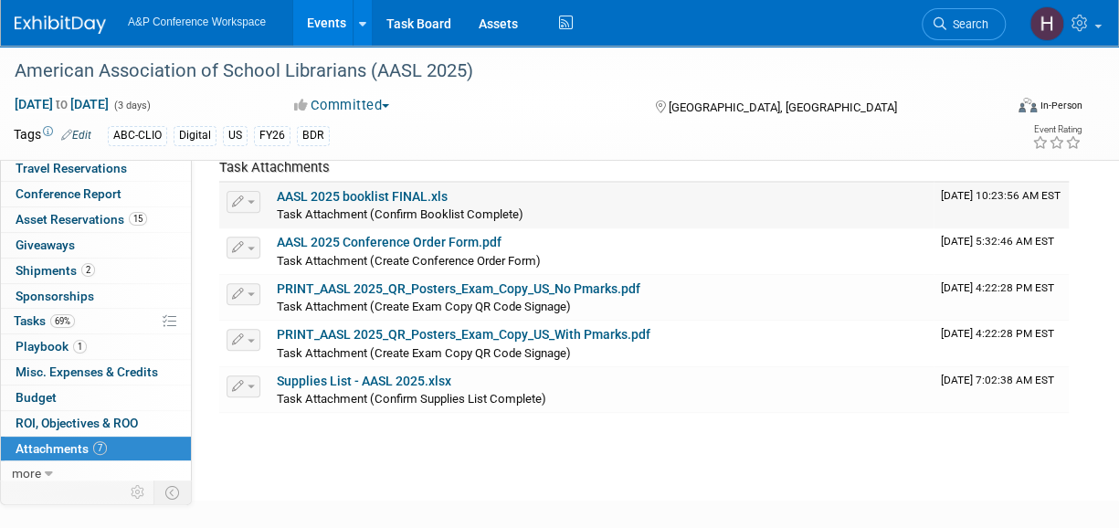
scroll to position [230, 0]
